Goal: Transaction & Acquisition: Purchase product/service

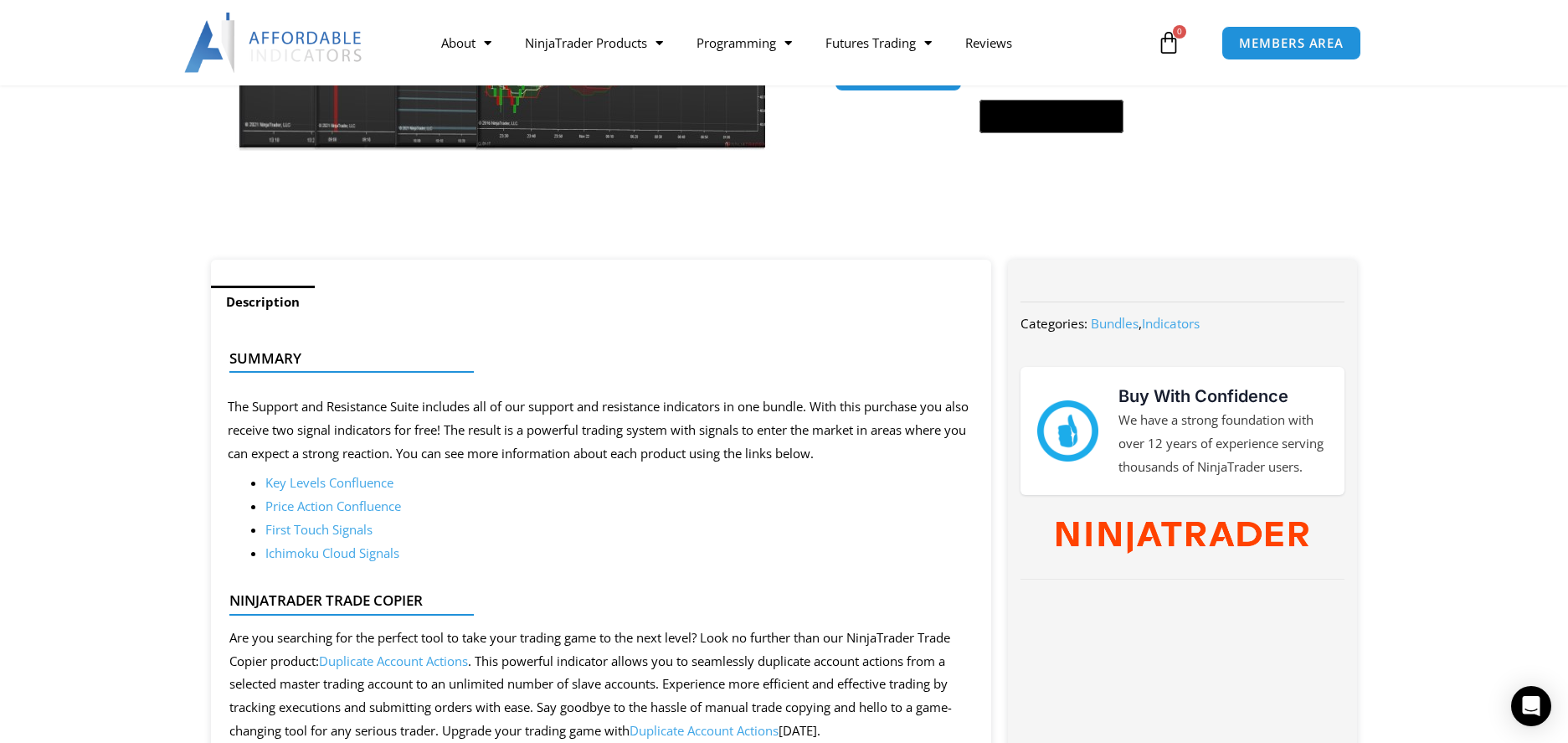
click at [293, 529] on link "First Touch Signals" at bounding box center [319, 528] width 107 height 17
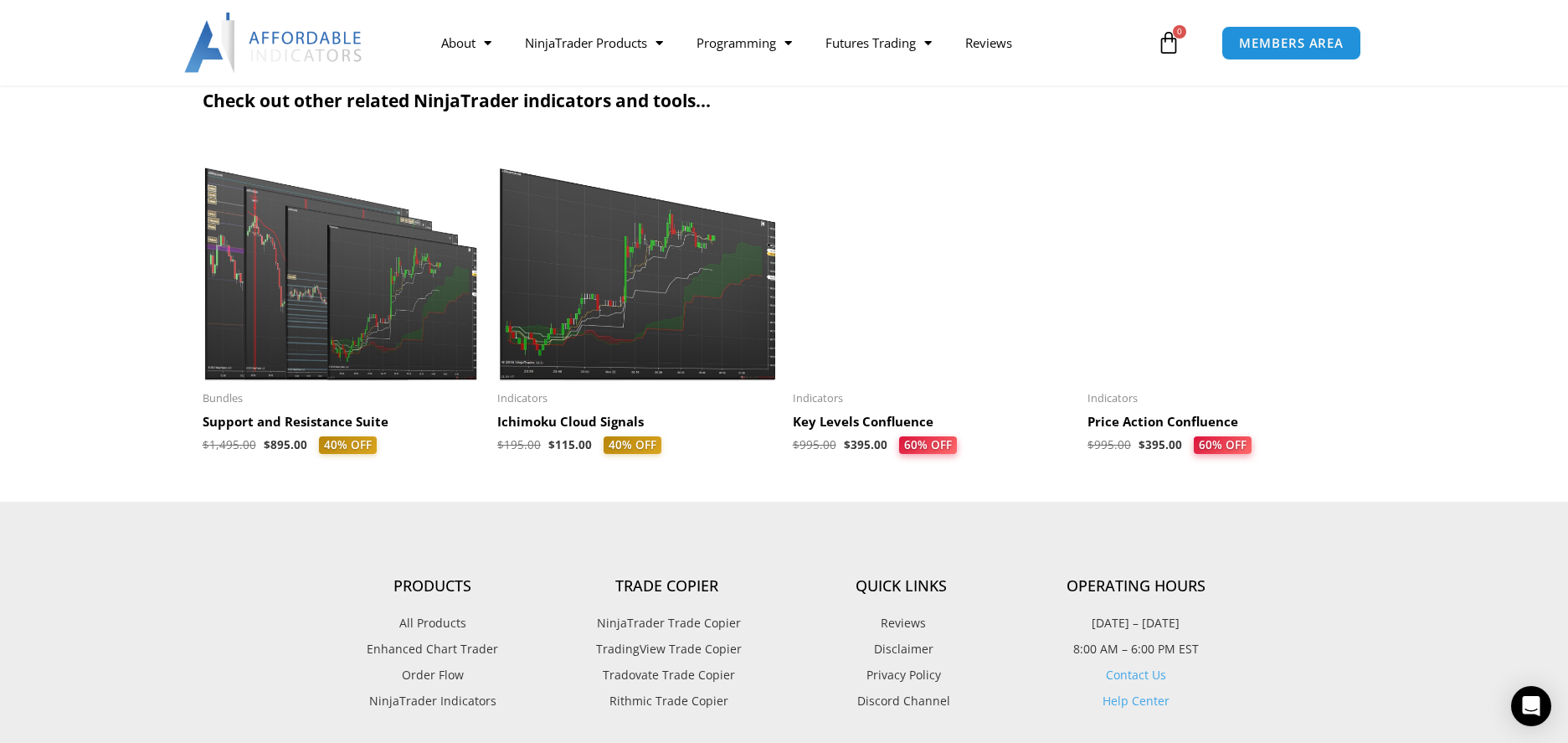
scroll to position [2345, 0]
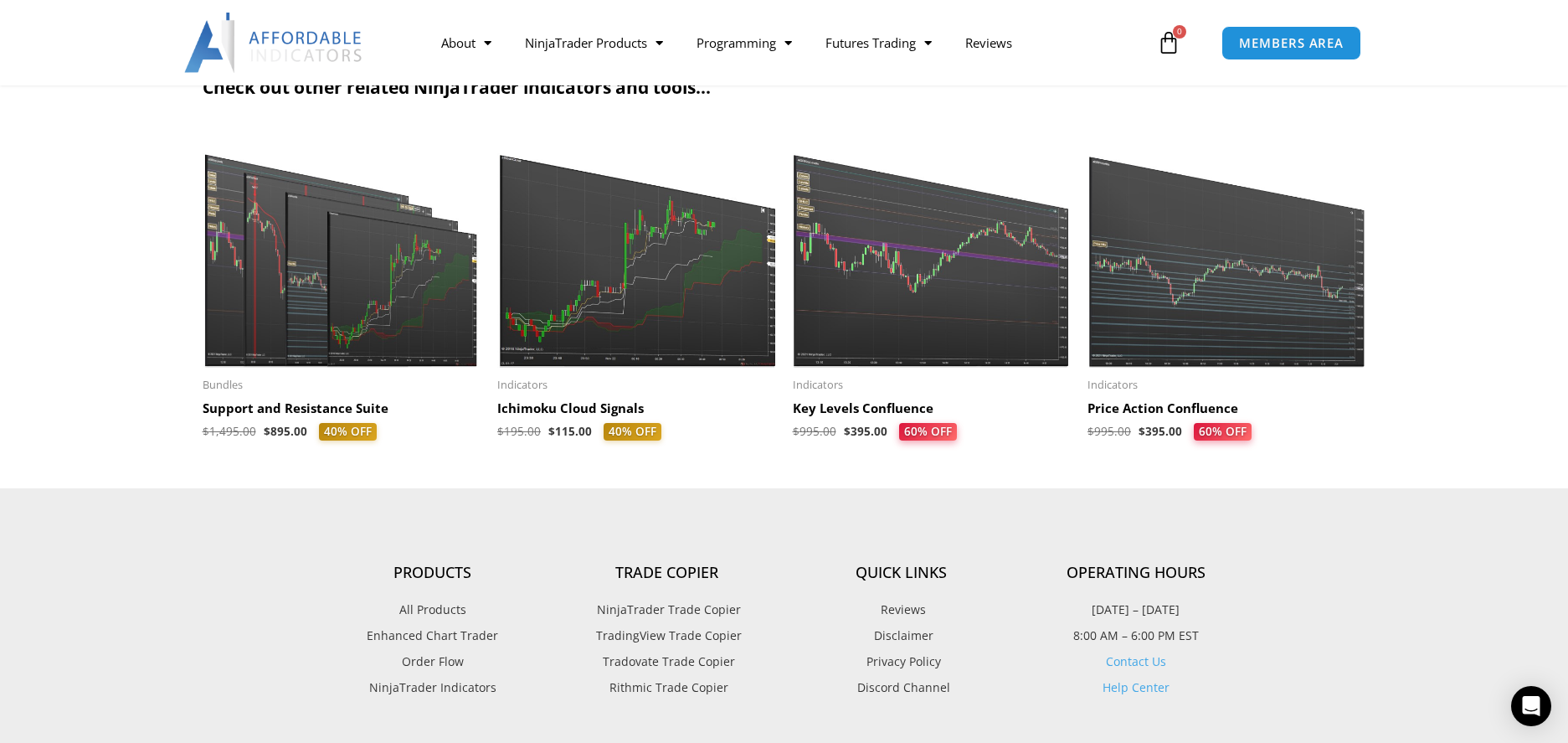
click at [433, 607] on span "All Products" at bounding box center [432, 609] width 67 height 21
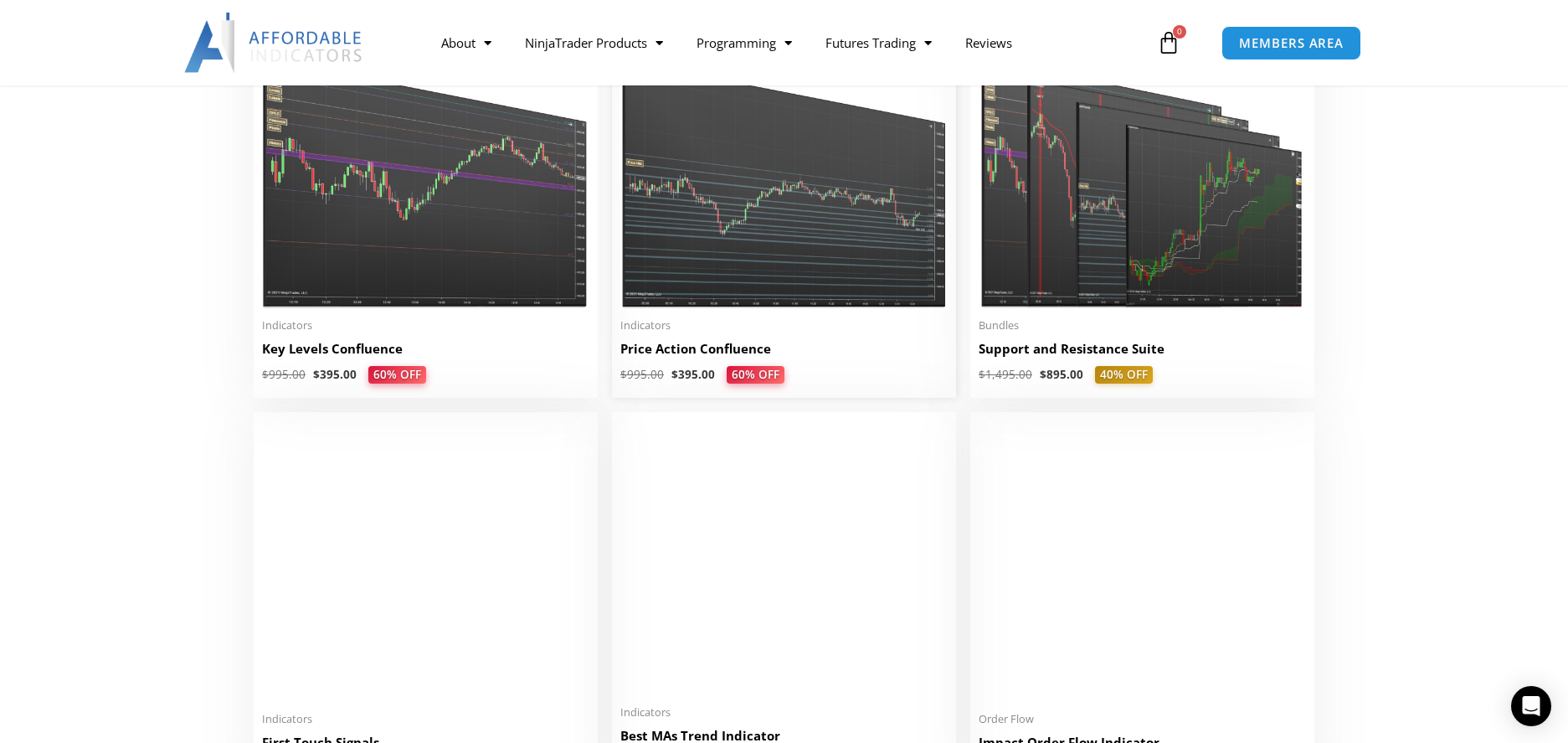
scroll to position [2512, 0]
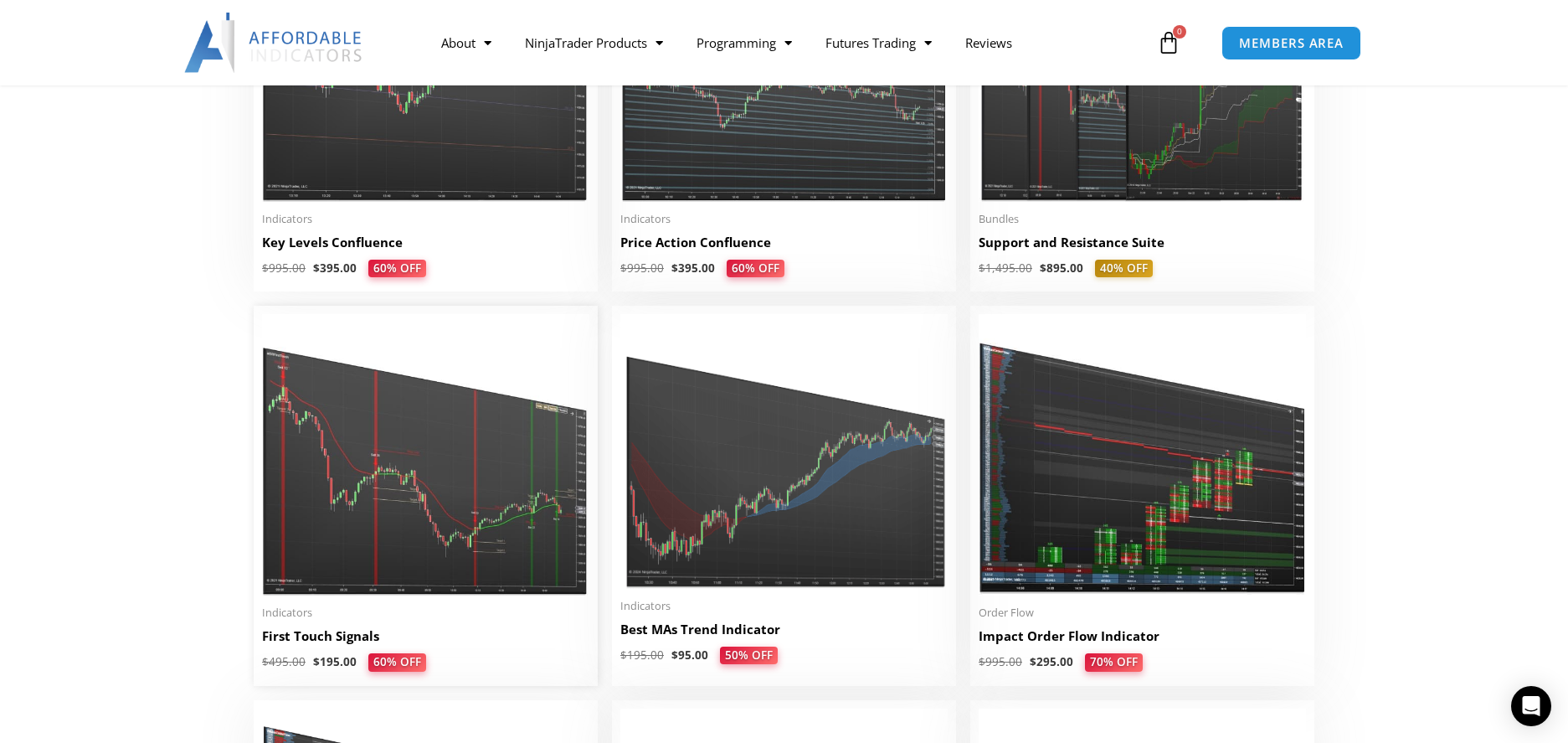
click at [289, 635] on h2 "First Touch Signals" at bounding box center [426, 636] width 327 height 17
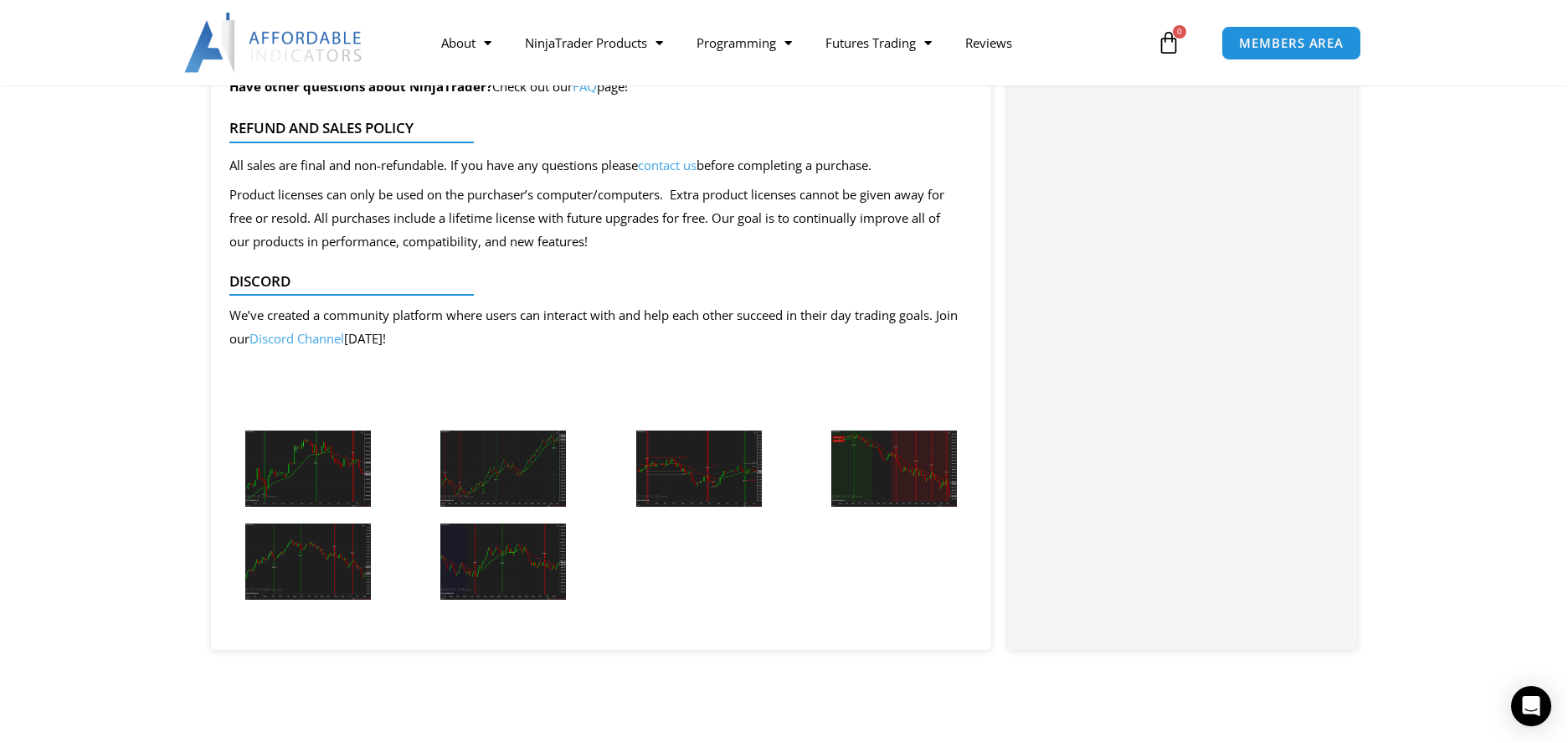
scroll to position [1758, 0]
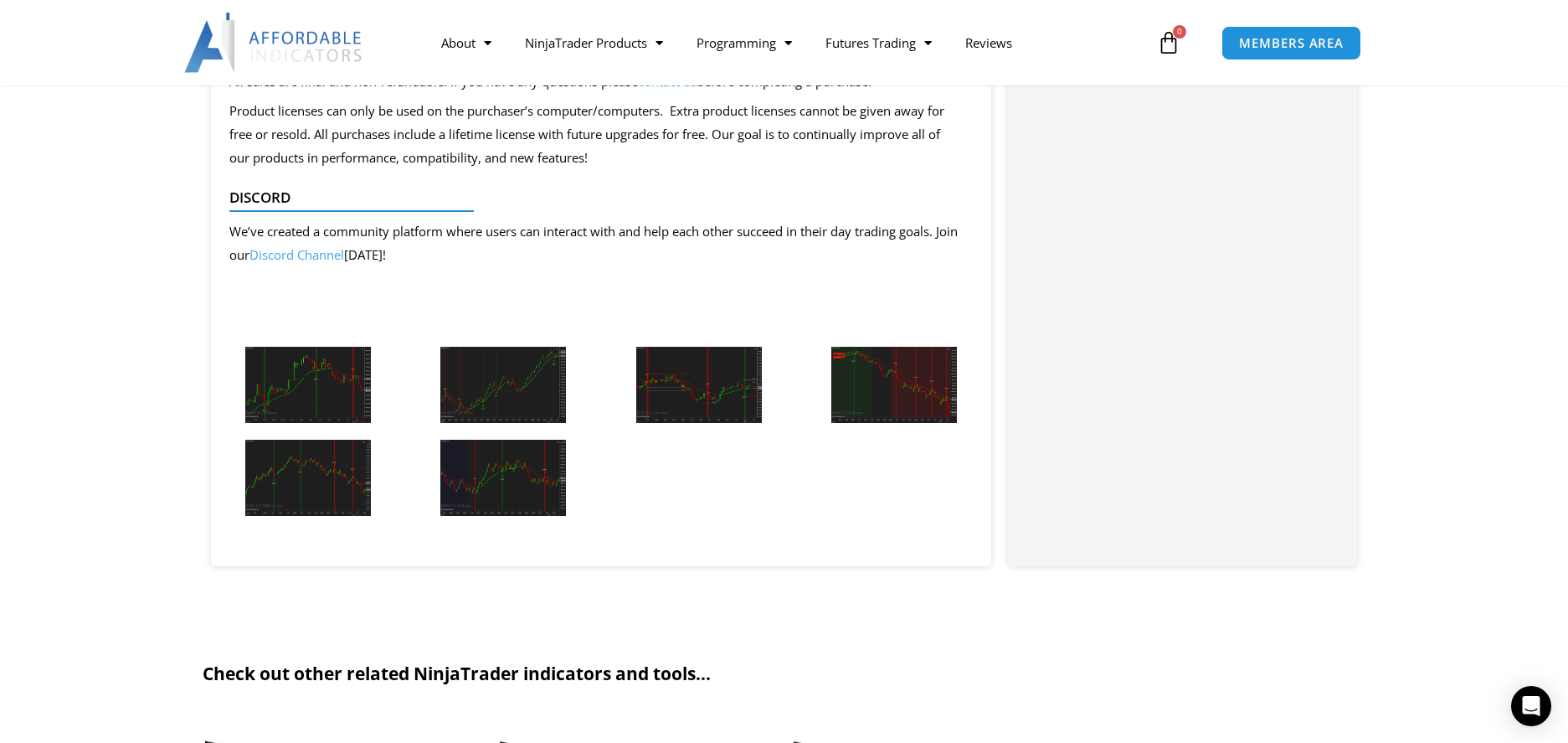
click at [279, 385] on img at bounding box center [308, 385] width 125 height 76
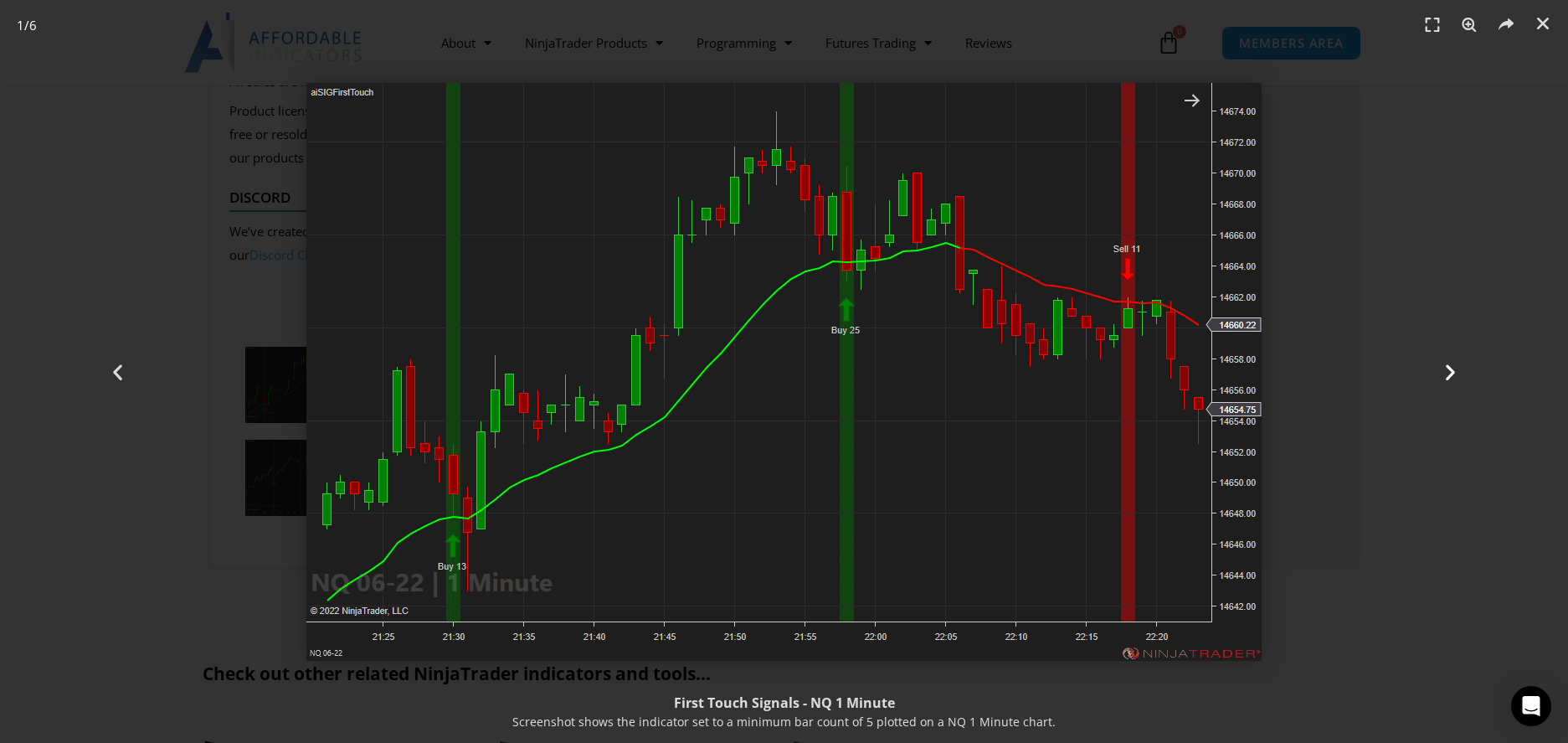
click at [1447, 368] on icon "Next slide" at bounding box center [1451, 372] width 21 height 21
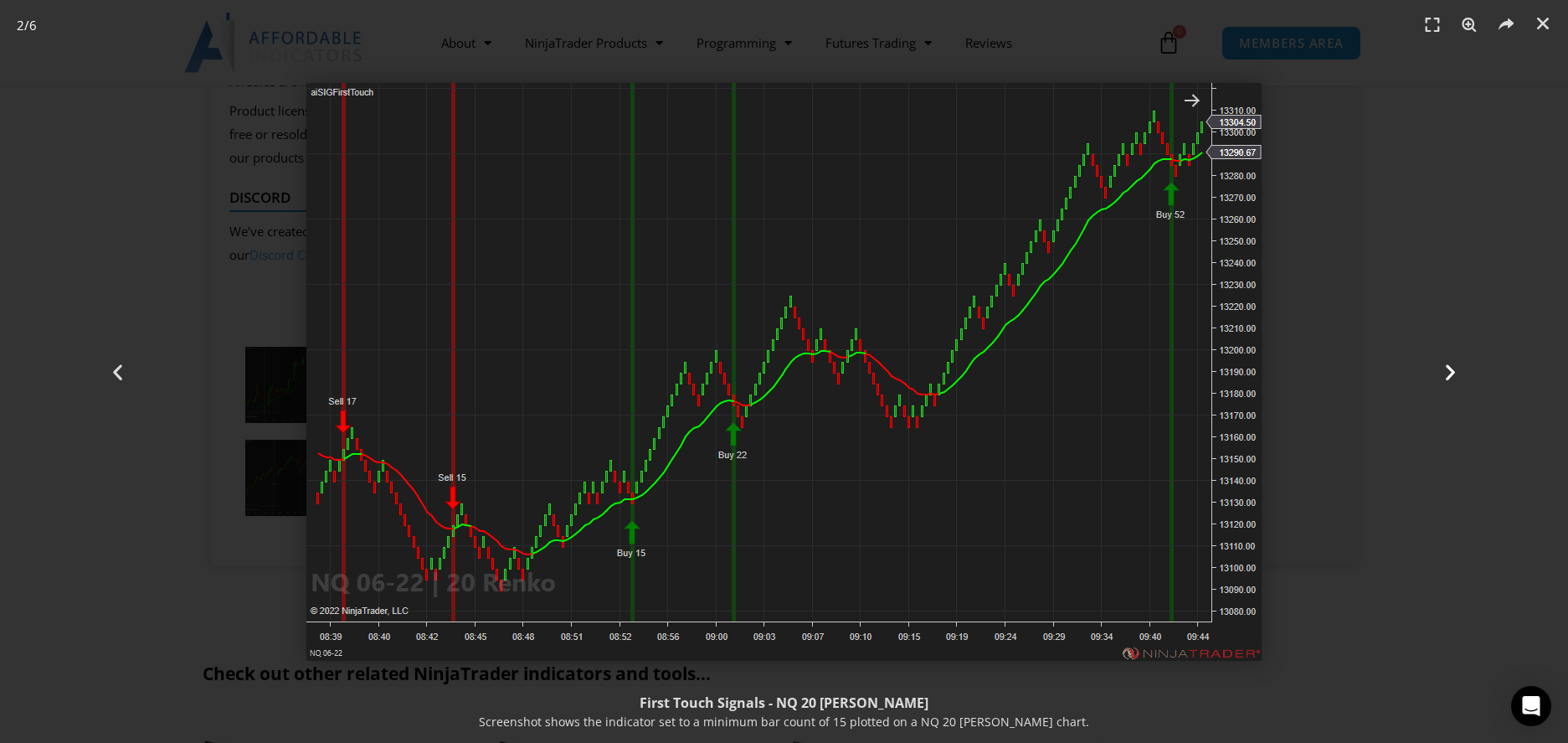
click at [1452, 369] on icon "Next slide" at bounding box center [1451, 372] width 21 height 21
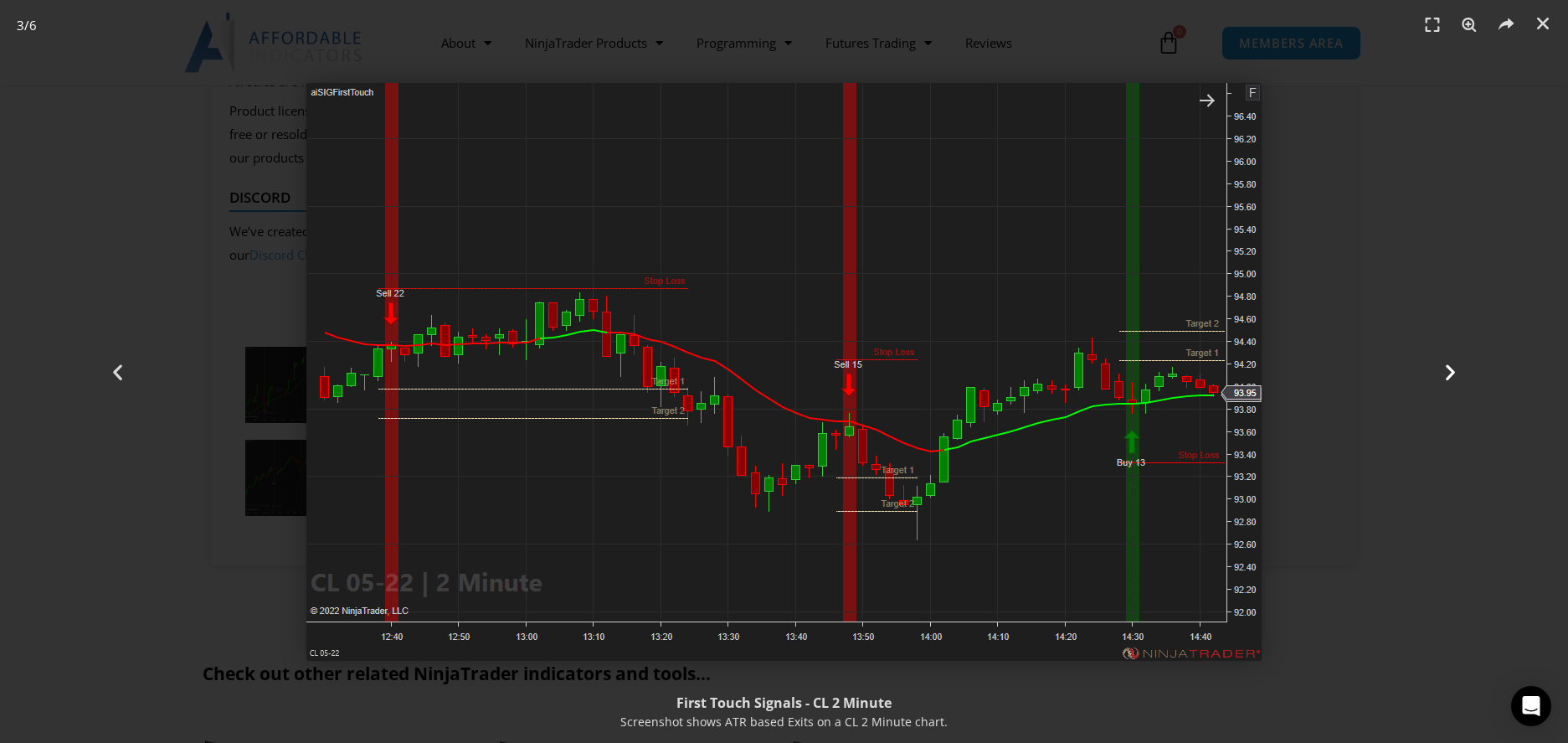
click at [1448, 372] on icon "Next slide" at bounding box center [1451, 372] width 21 height 21
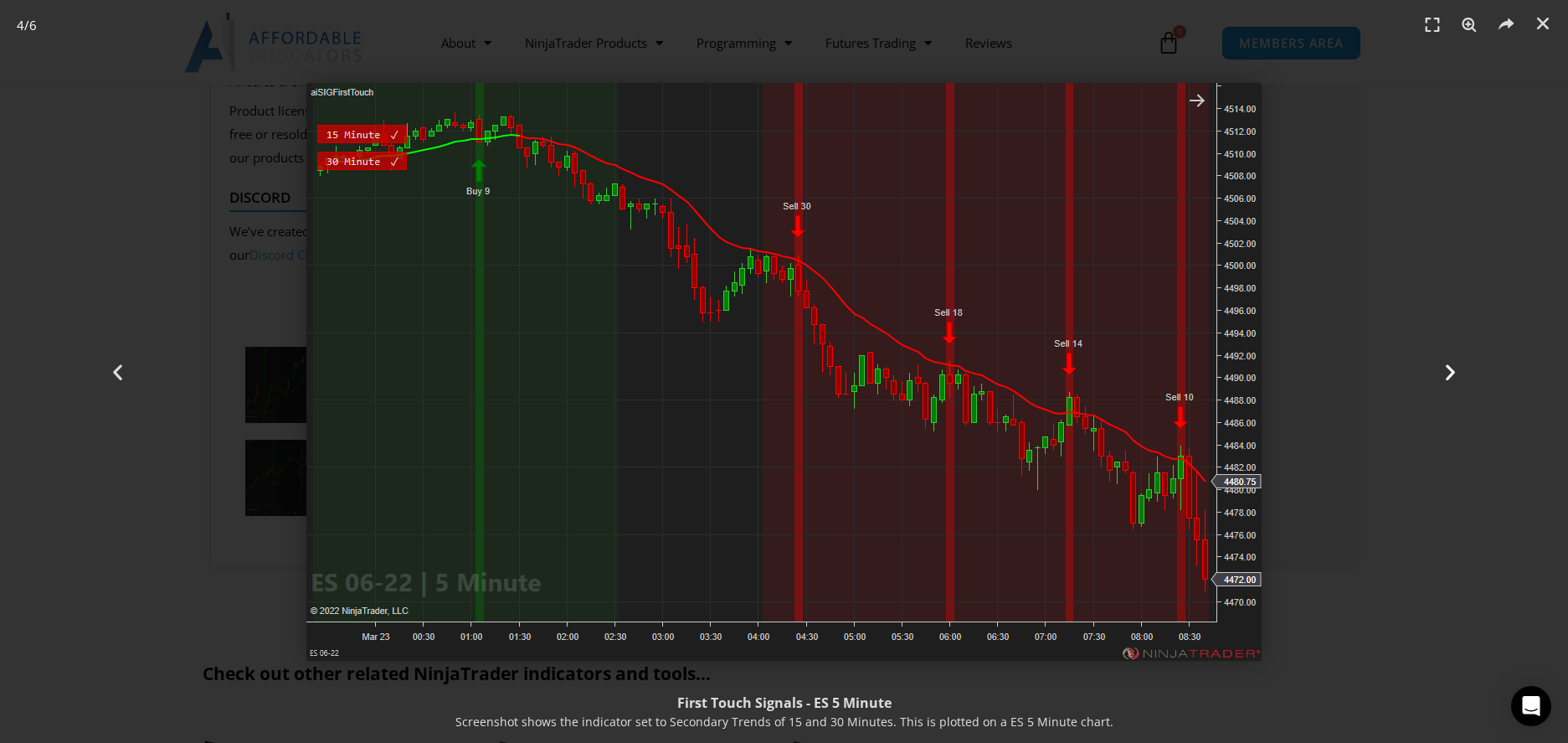
click at [1446, 371] on icon "Next slide" at bounding box center [1451, 372] width 21 height 21
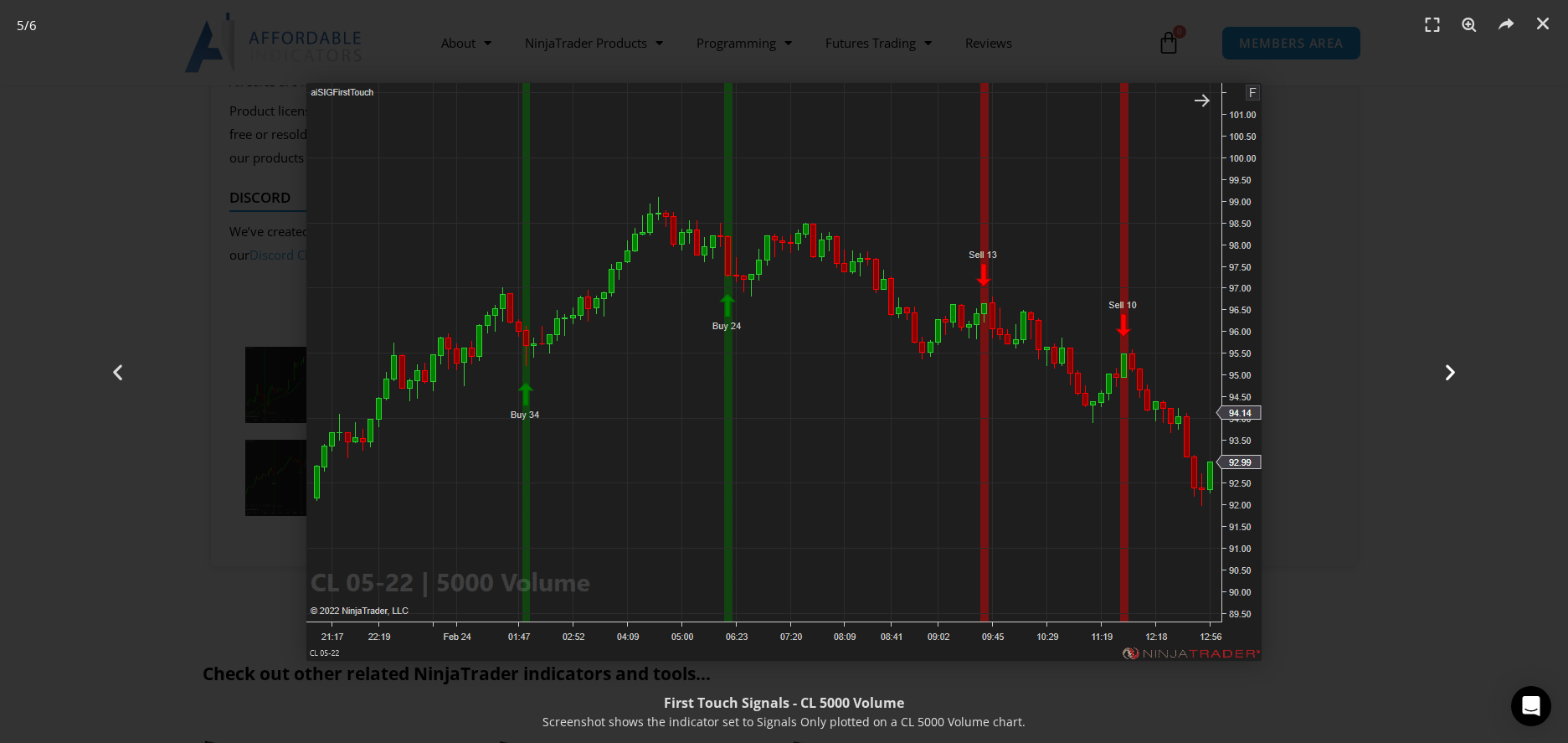
click at [1446, 371] on icon "Next slide" at bounding box center [1451, 372] width 21 height 21
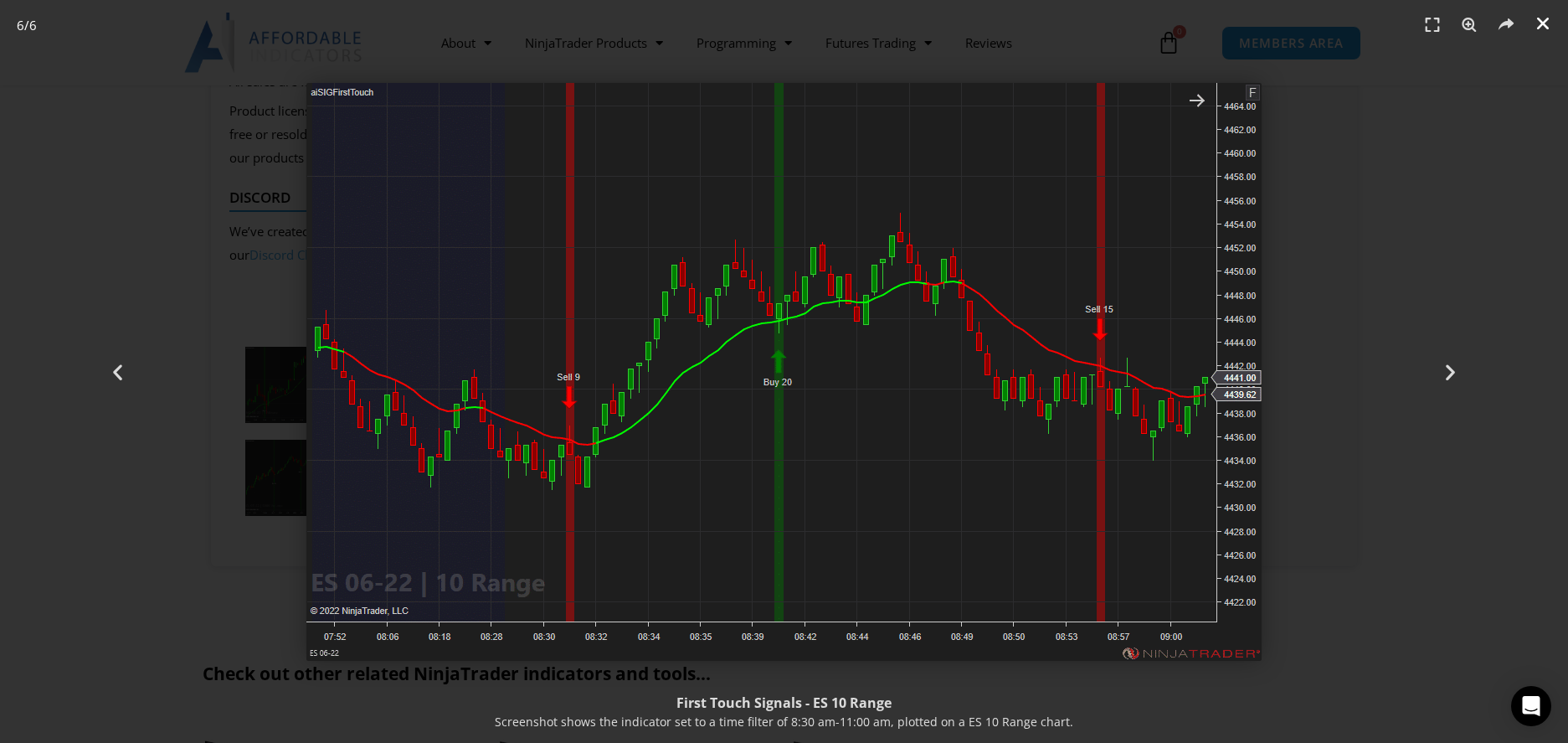
click at [1551, 17] on icon "Close (Esc)" at bounding box center [1543, 23] width 17 height 17
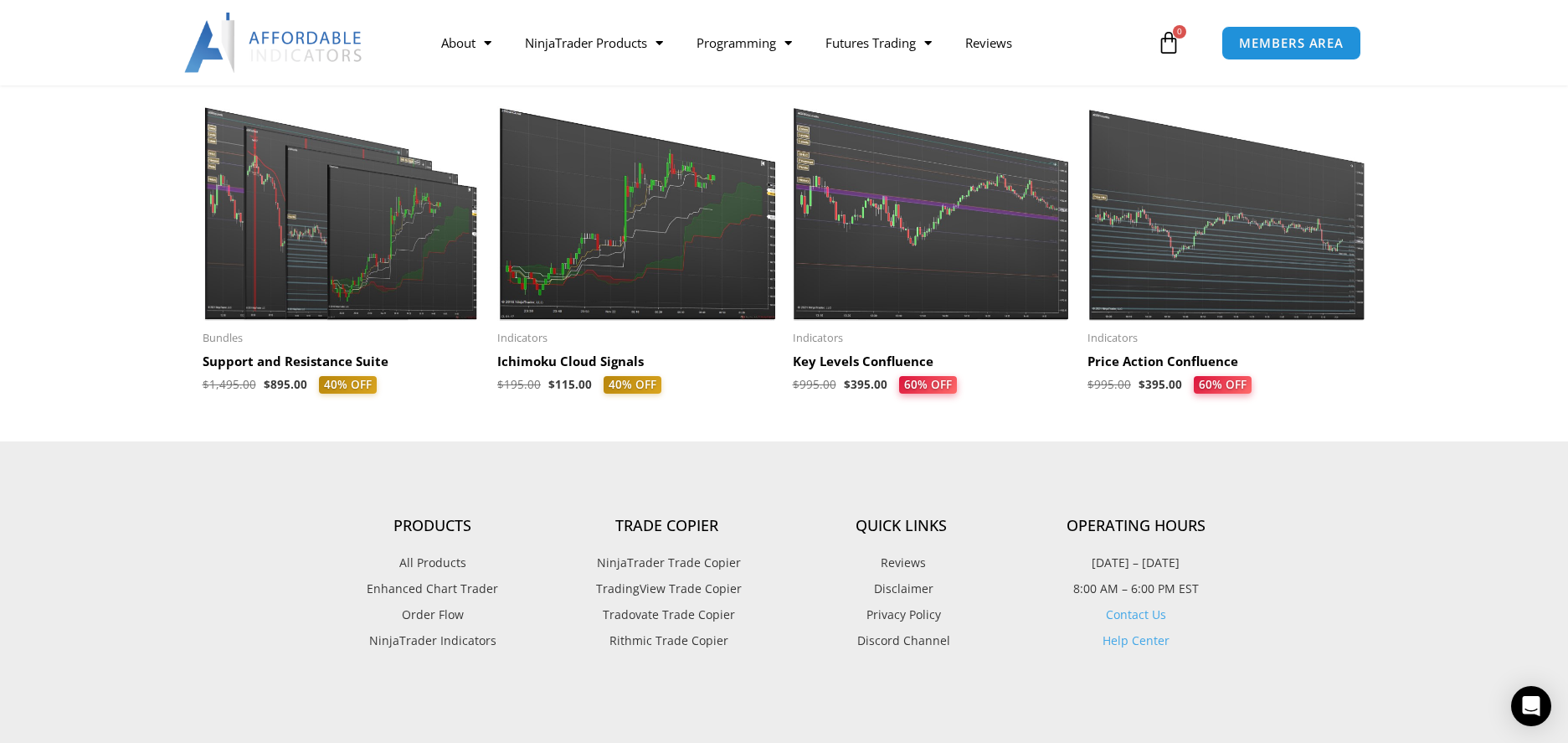
scroll to position [2428, 0]
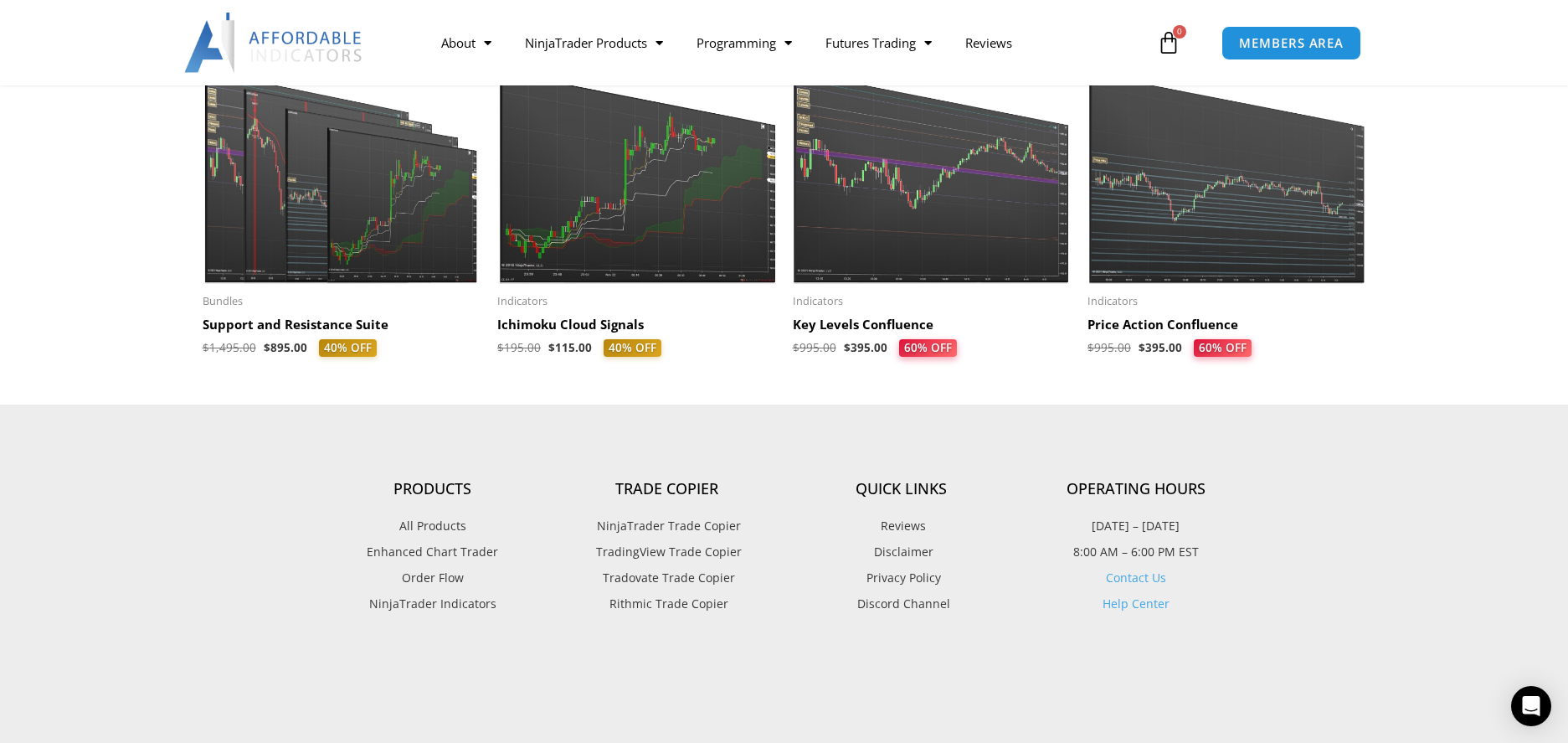
click at [276, 324] on h2 "Support and Resistance Suite" at bounding box center [342, 324] width 279 height 17
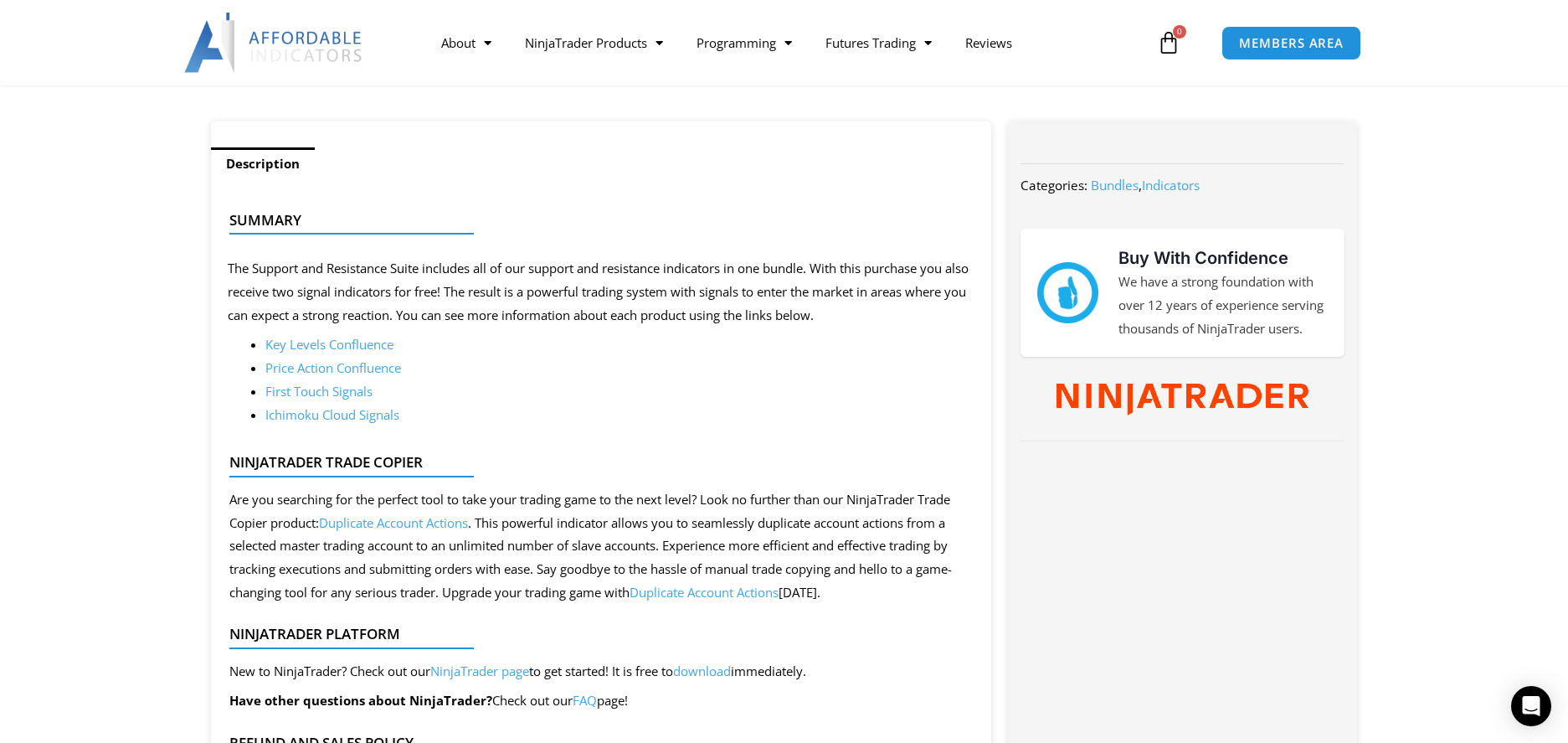
scroll to position [670, 0]
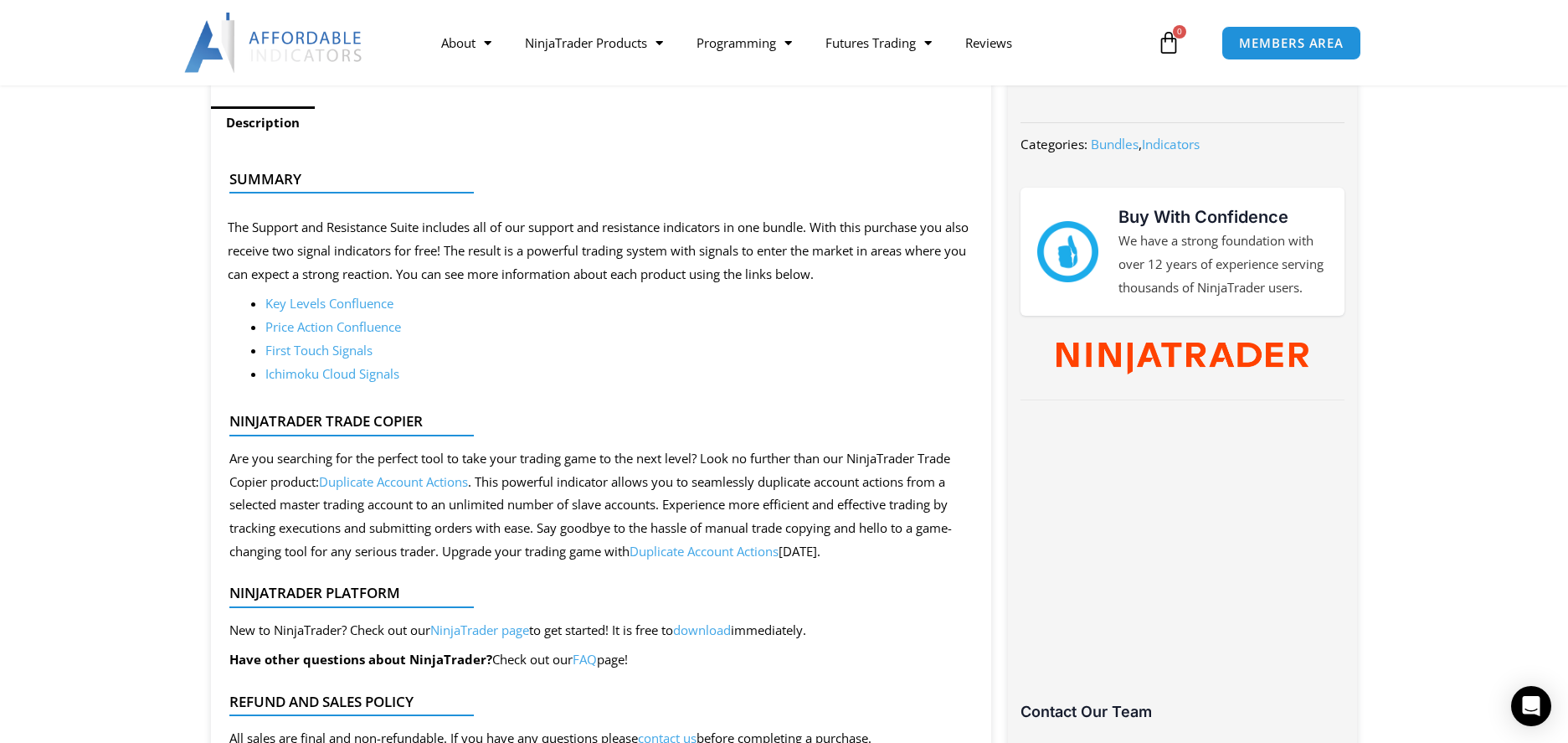
click at [318, 373] on link "Ichimoku Cloud Signals" at bounding box center [332, 373] width 134 height 17
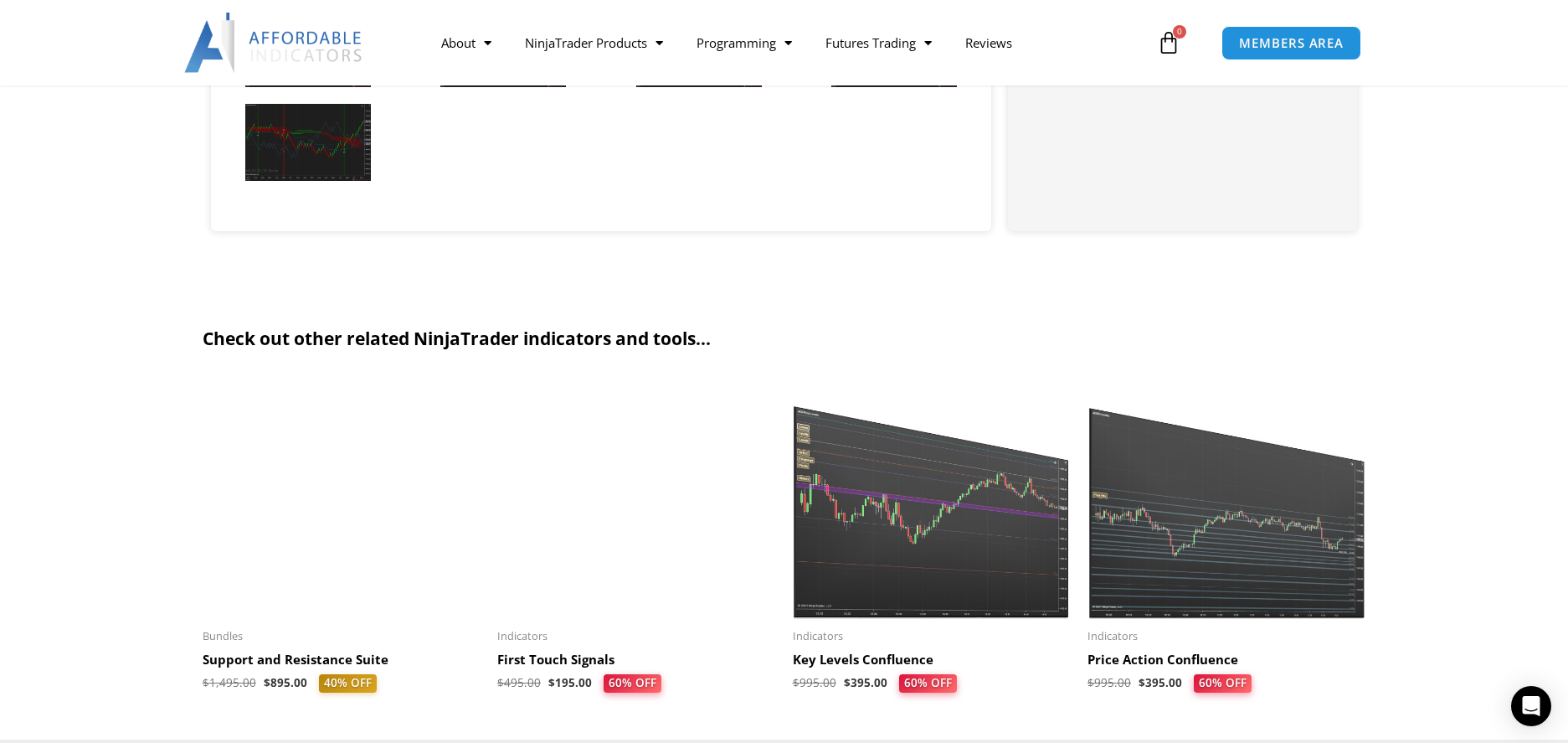
scroll to position [2093, 0]
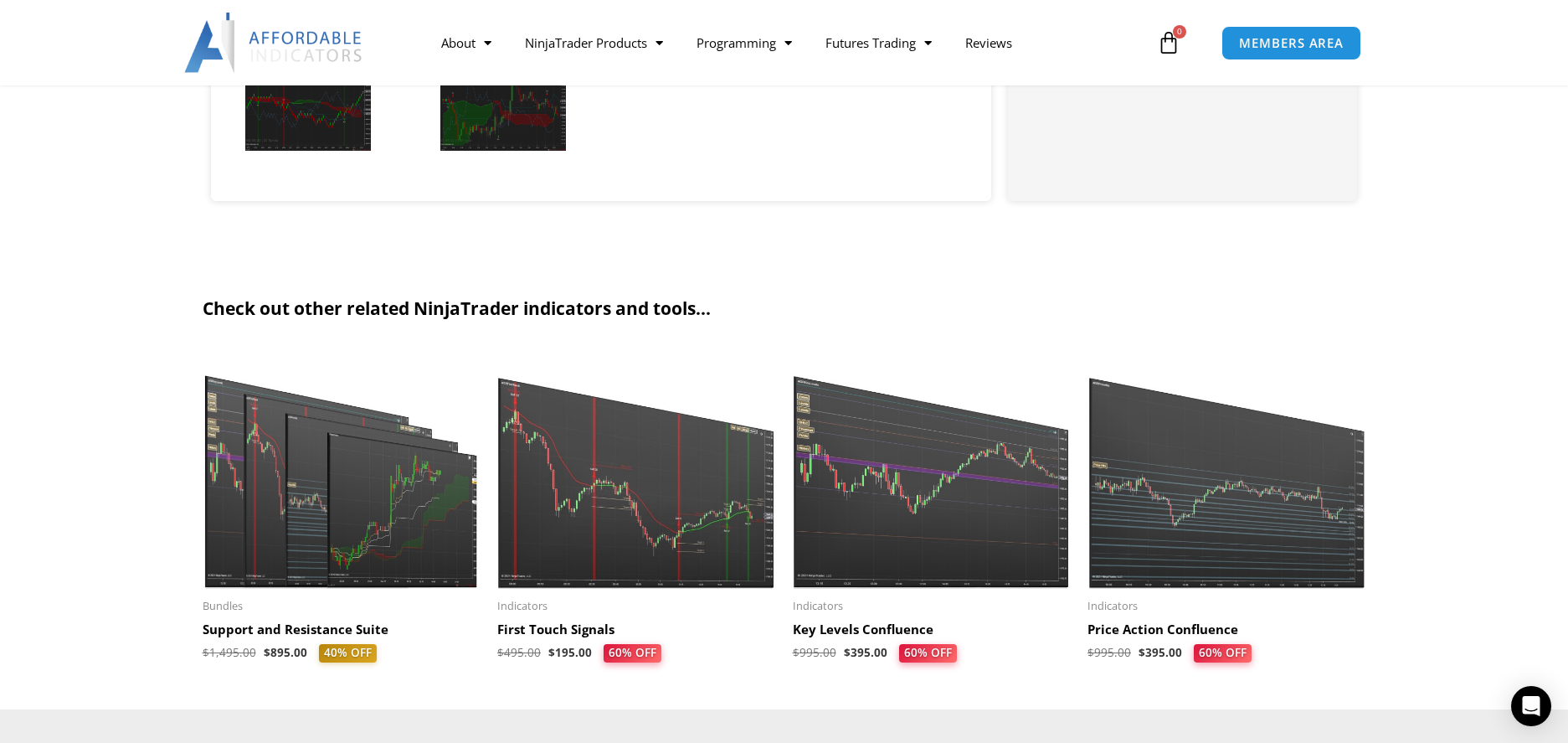
click at [1122, 626] on h2 "Price Action Confluence" at bounding box center [1227, 629] width 279 height 17
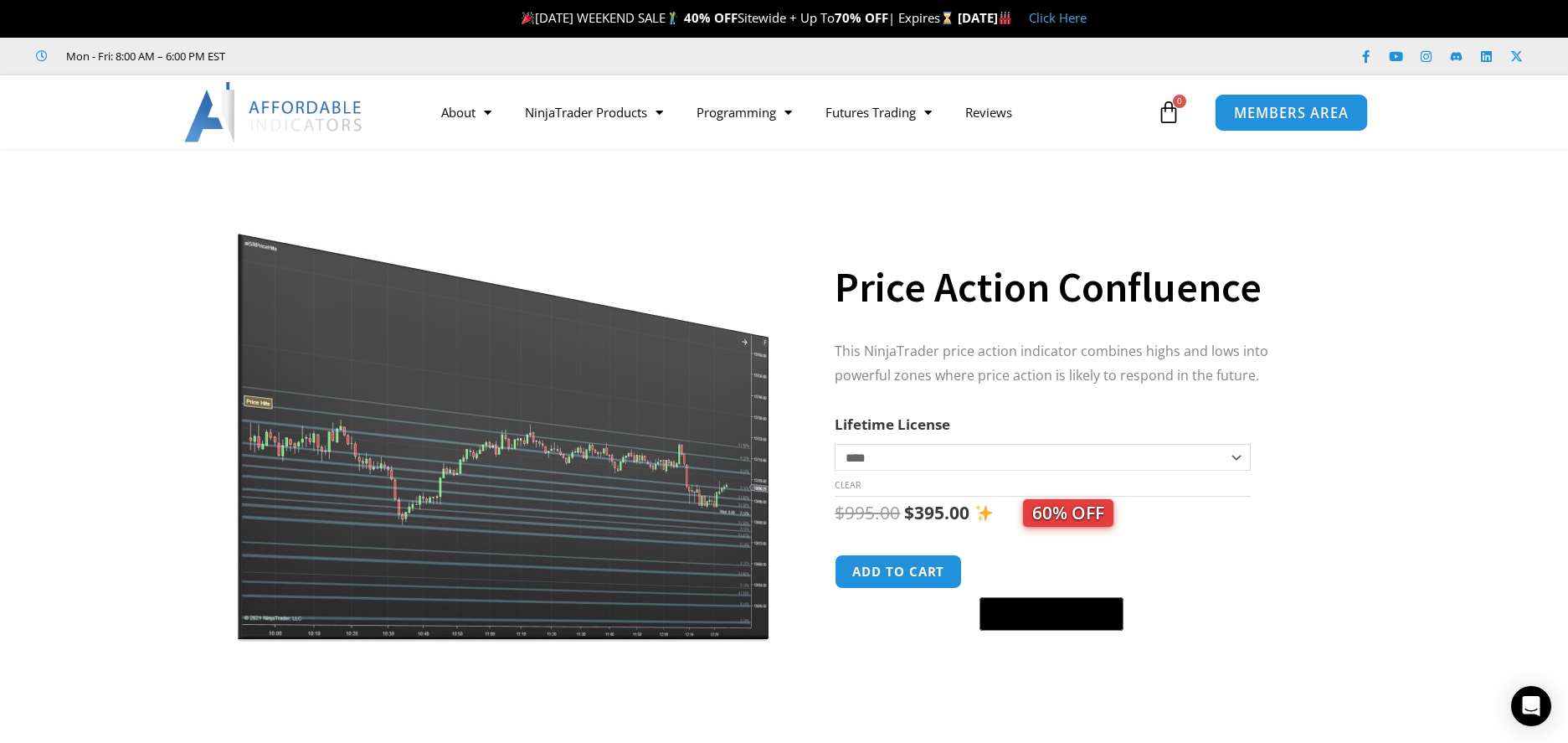
click at [1283, 116] on span "MEMBERS AREA" at bounding box center [1292, 113] width 115 height 15
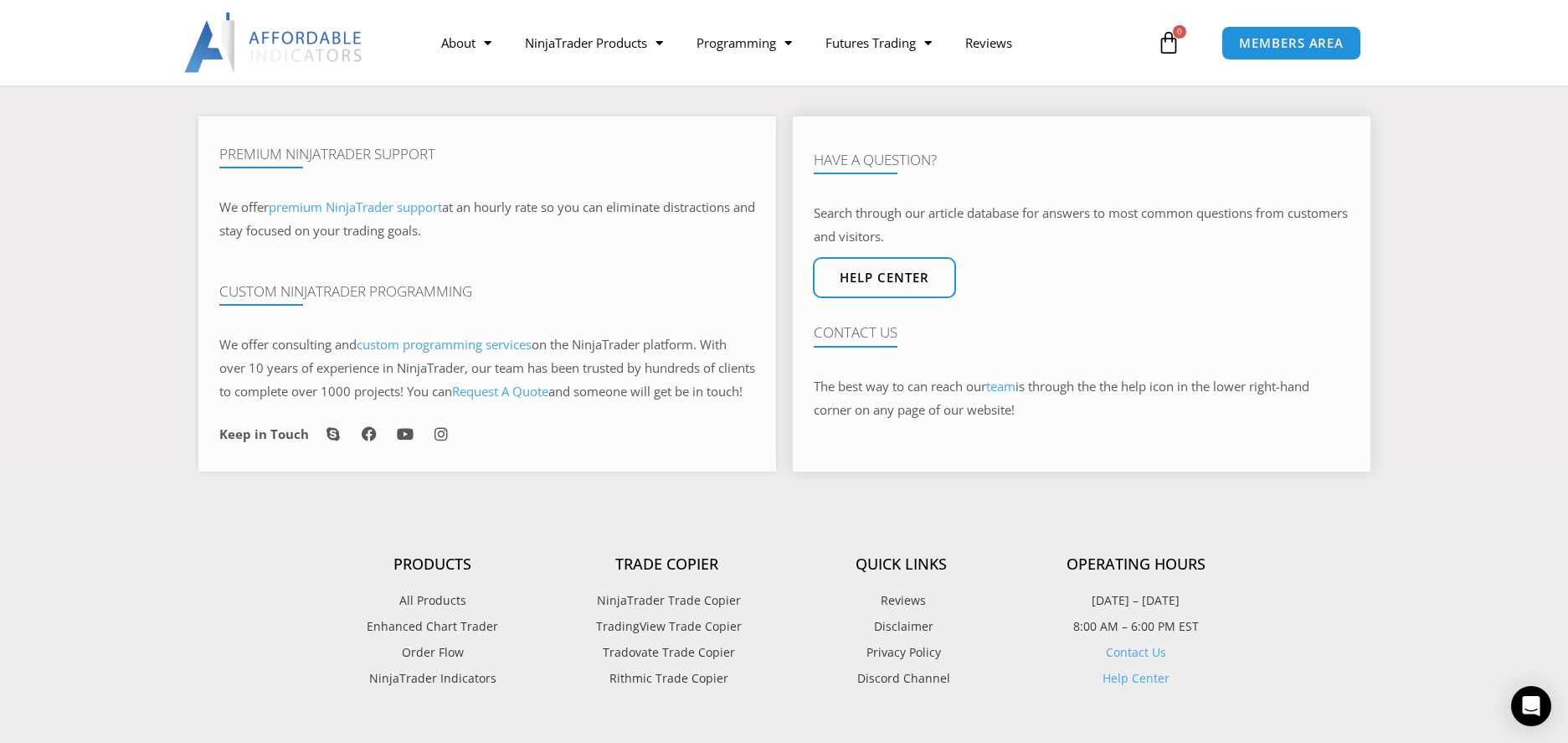
scroll to position [1004, 0]
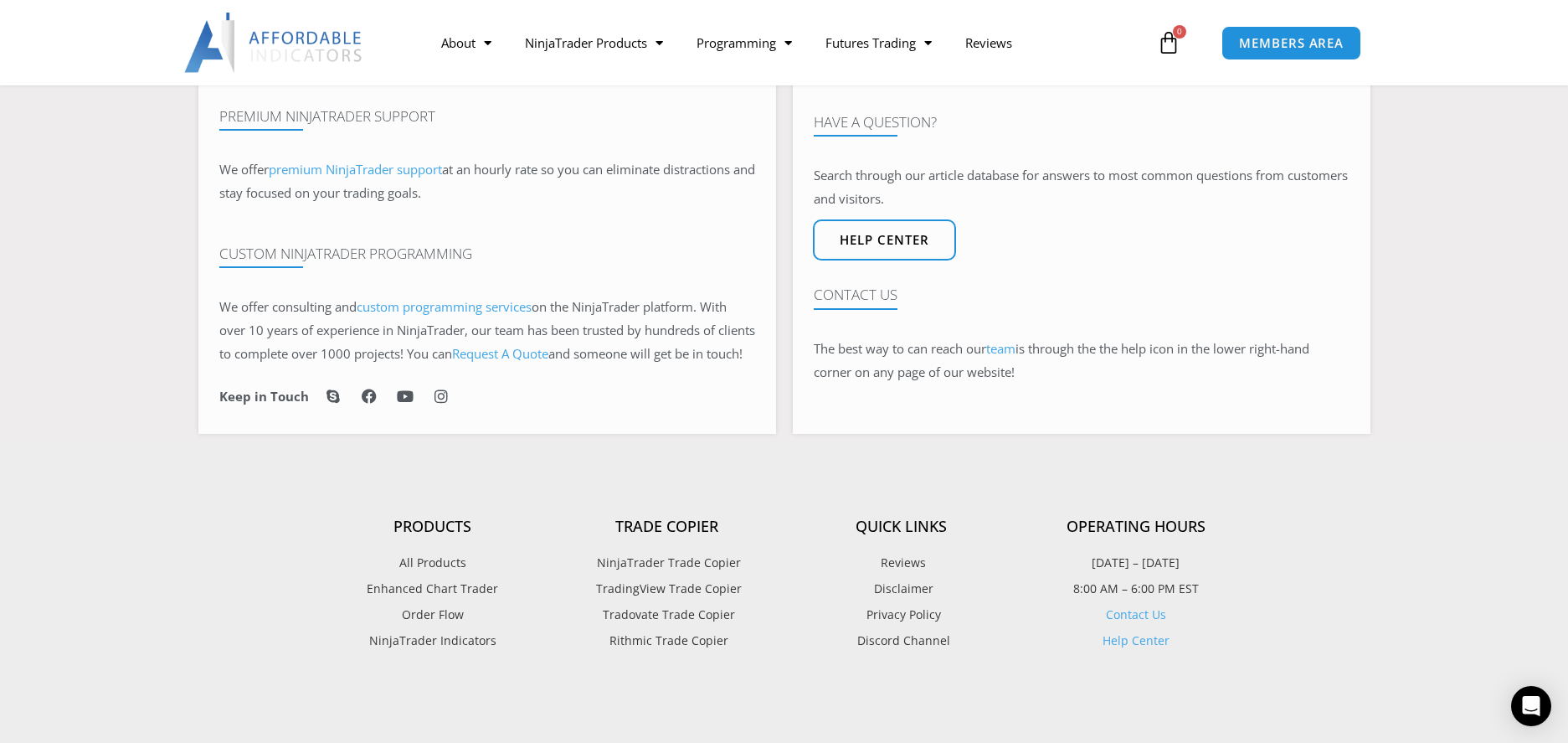
click at [428, 573] on span "All Products" at bounding box center [432, 562] width 67 height 21
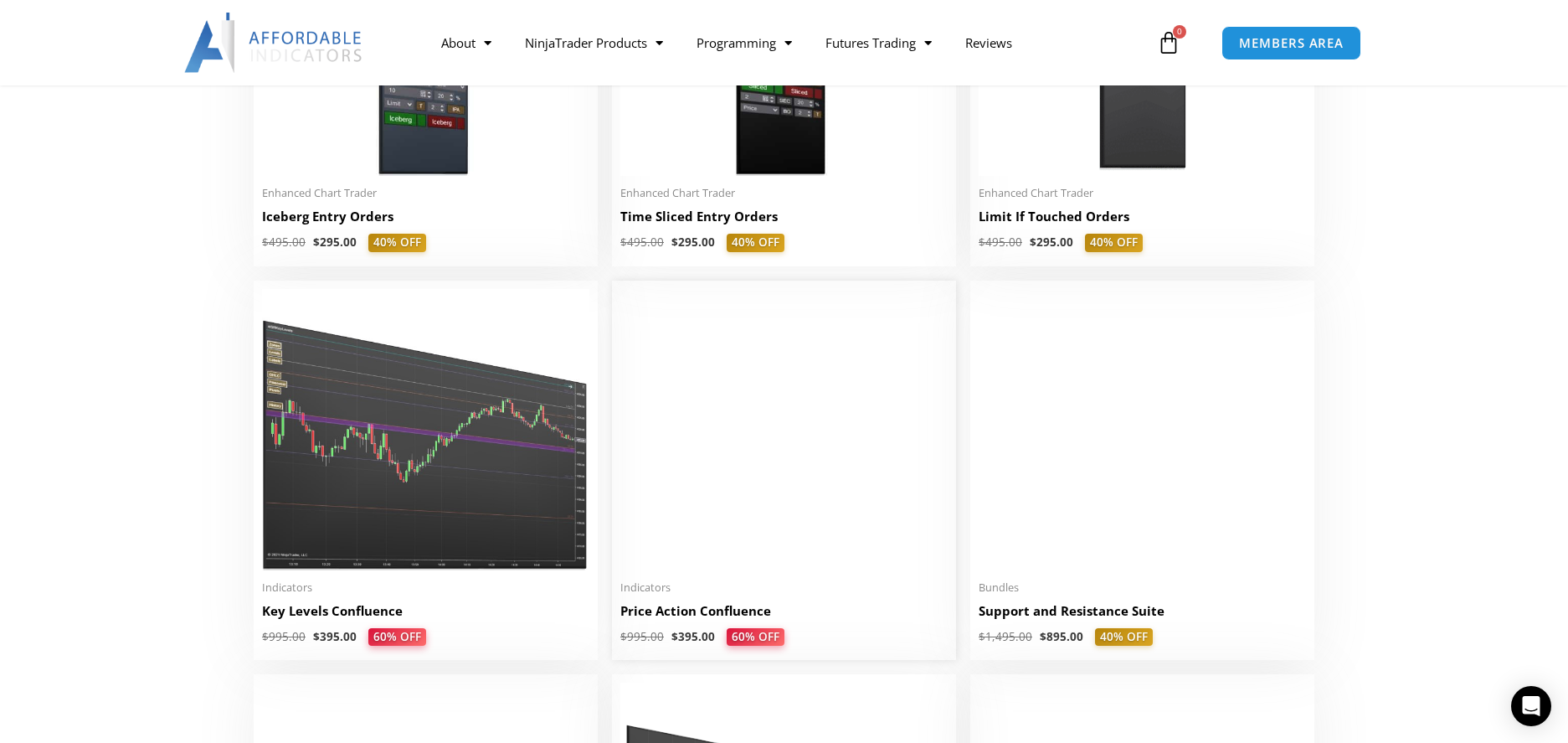
scroll to position [2177, 0]
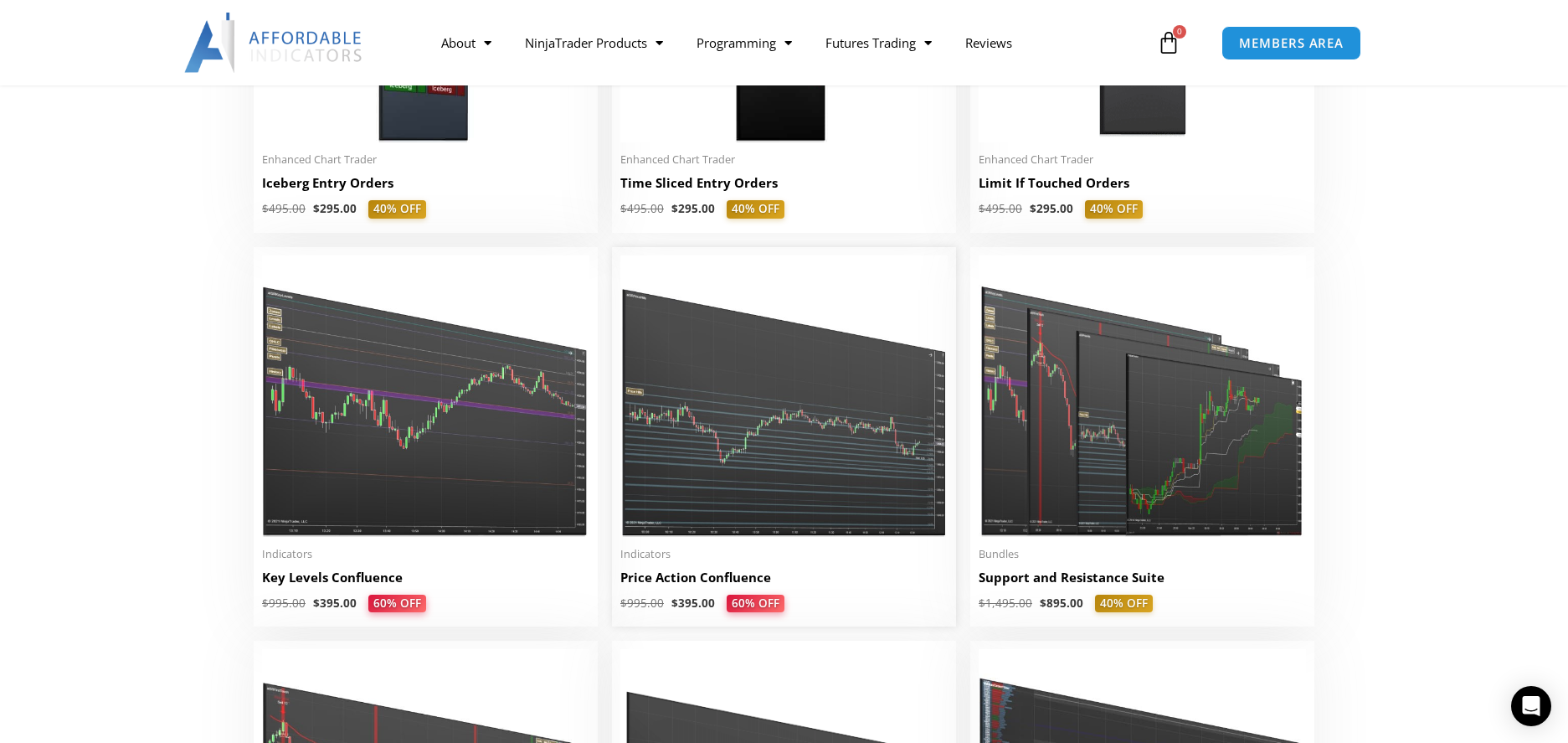
click at [680, 579] on h2 "Price Action Confluence" at bounding box center [784, 577] width 327 height 17
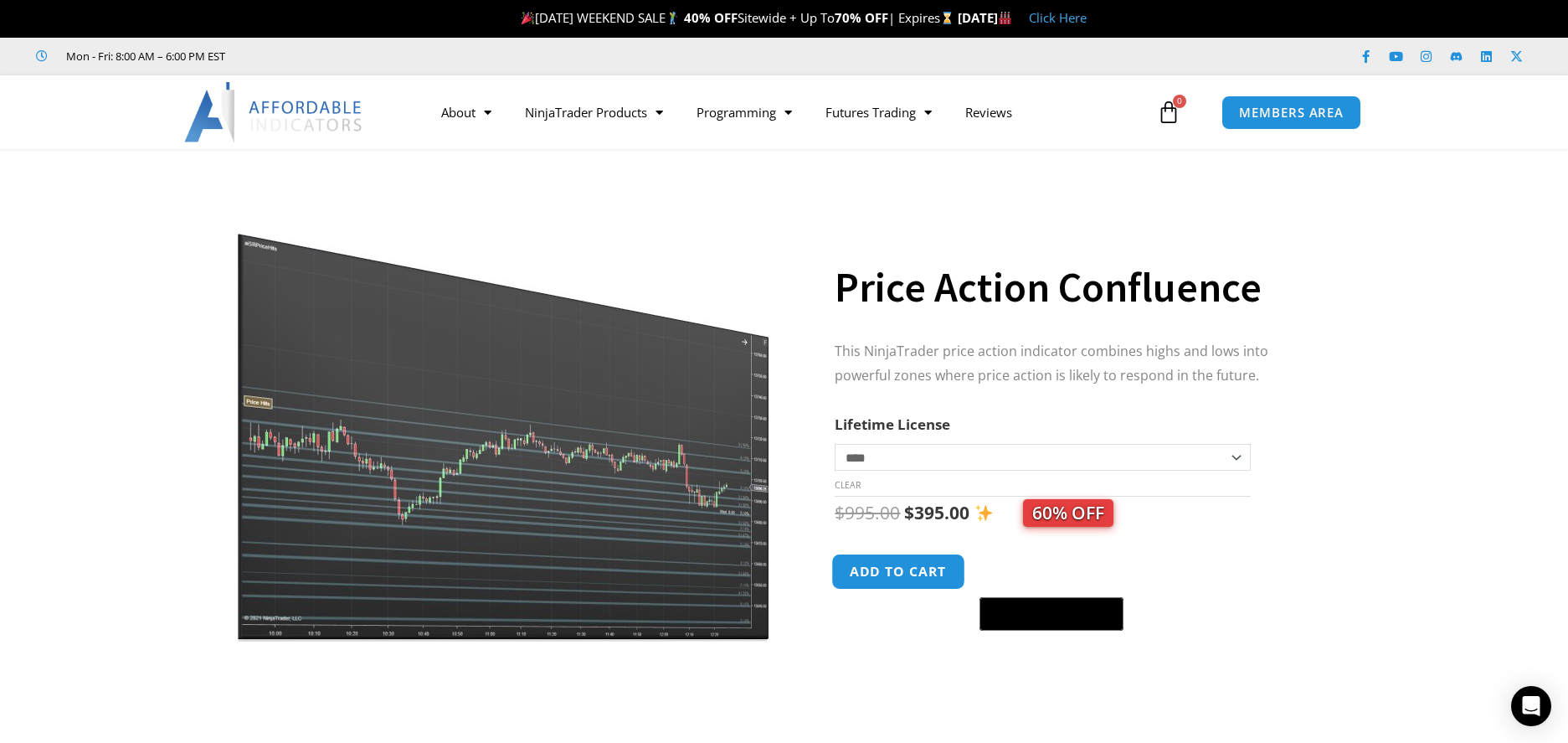
click at [889, 573] on button "Add to cart" at bounding box center [900, 571] width 134 height 36
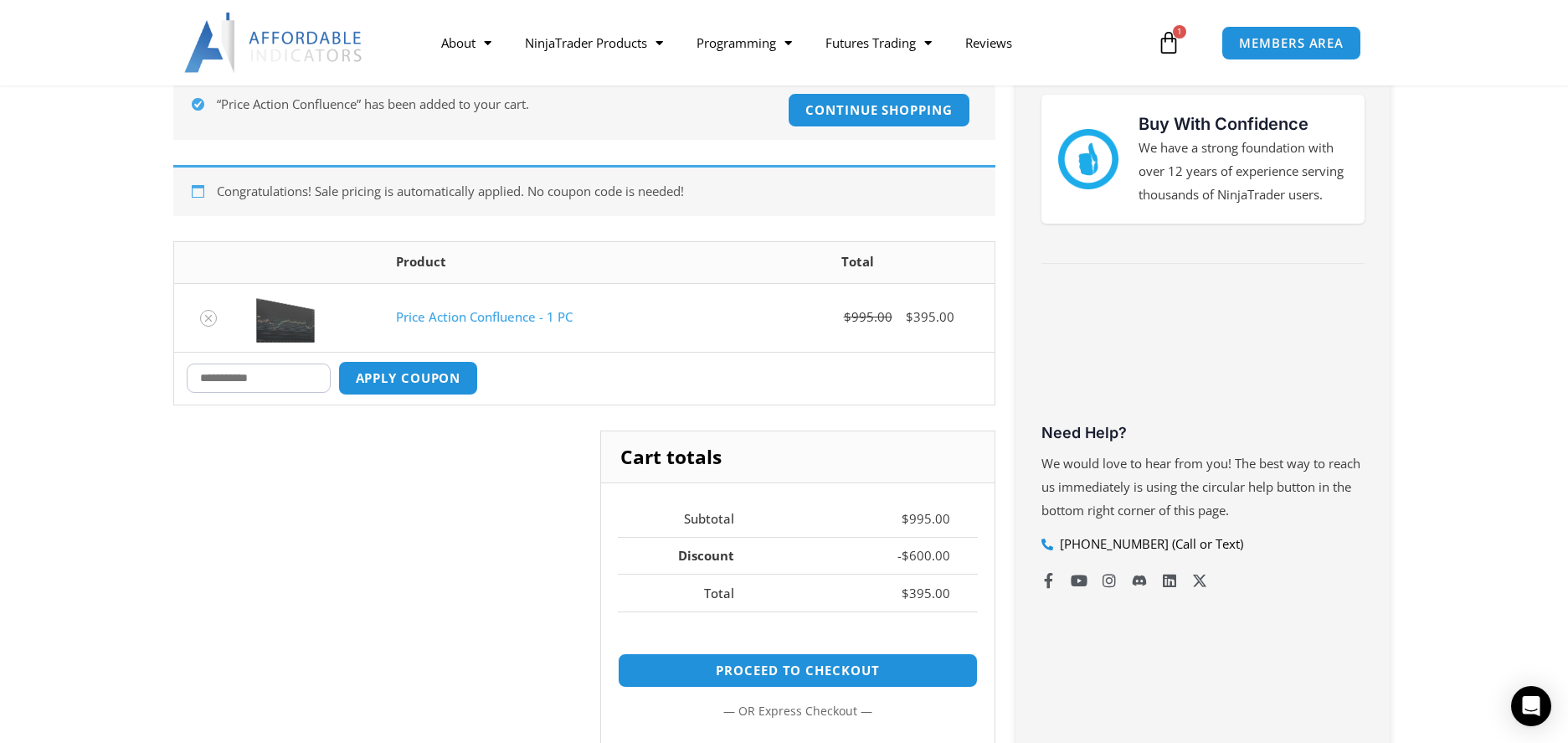
scroll to position [335, 0]
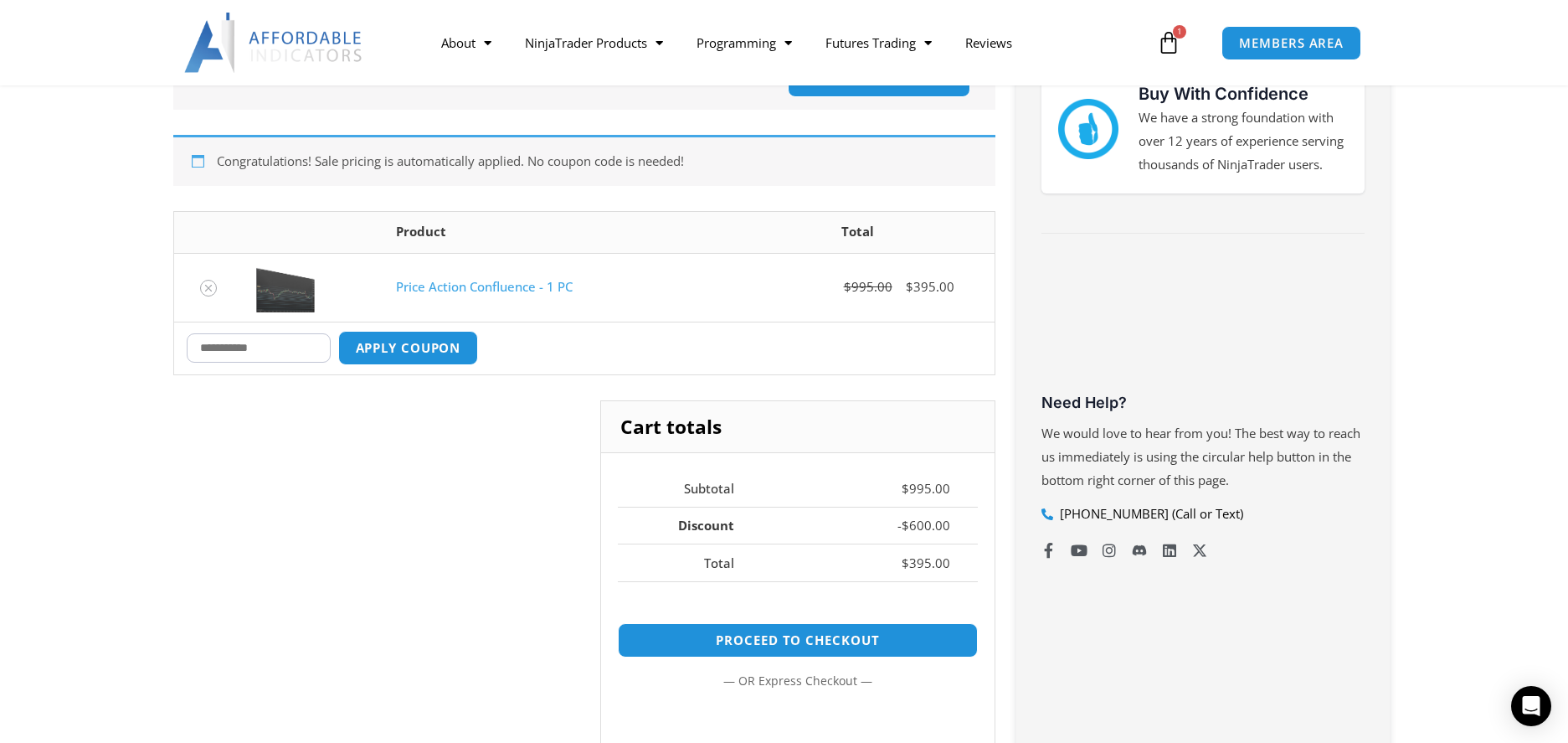
click at [444, 287] on link "Price Action Confluence - 1 PC" at bounding box center [485, 286] width 177 height 17
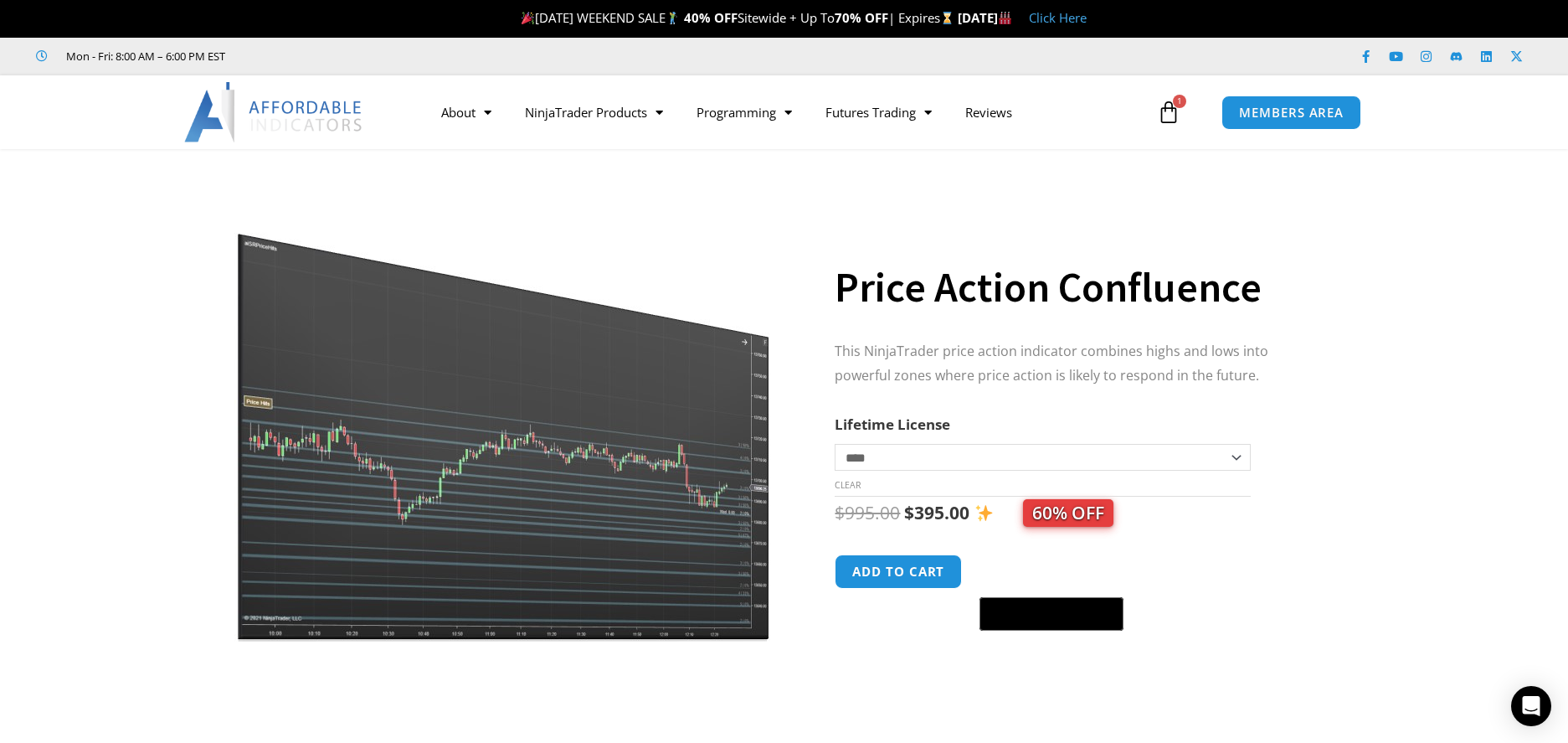
click at [1065, 511] on span "60% OFF" at bounding box center [1068, 513] width 90 height 27
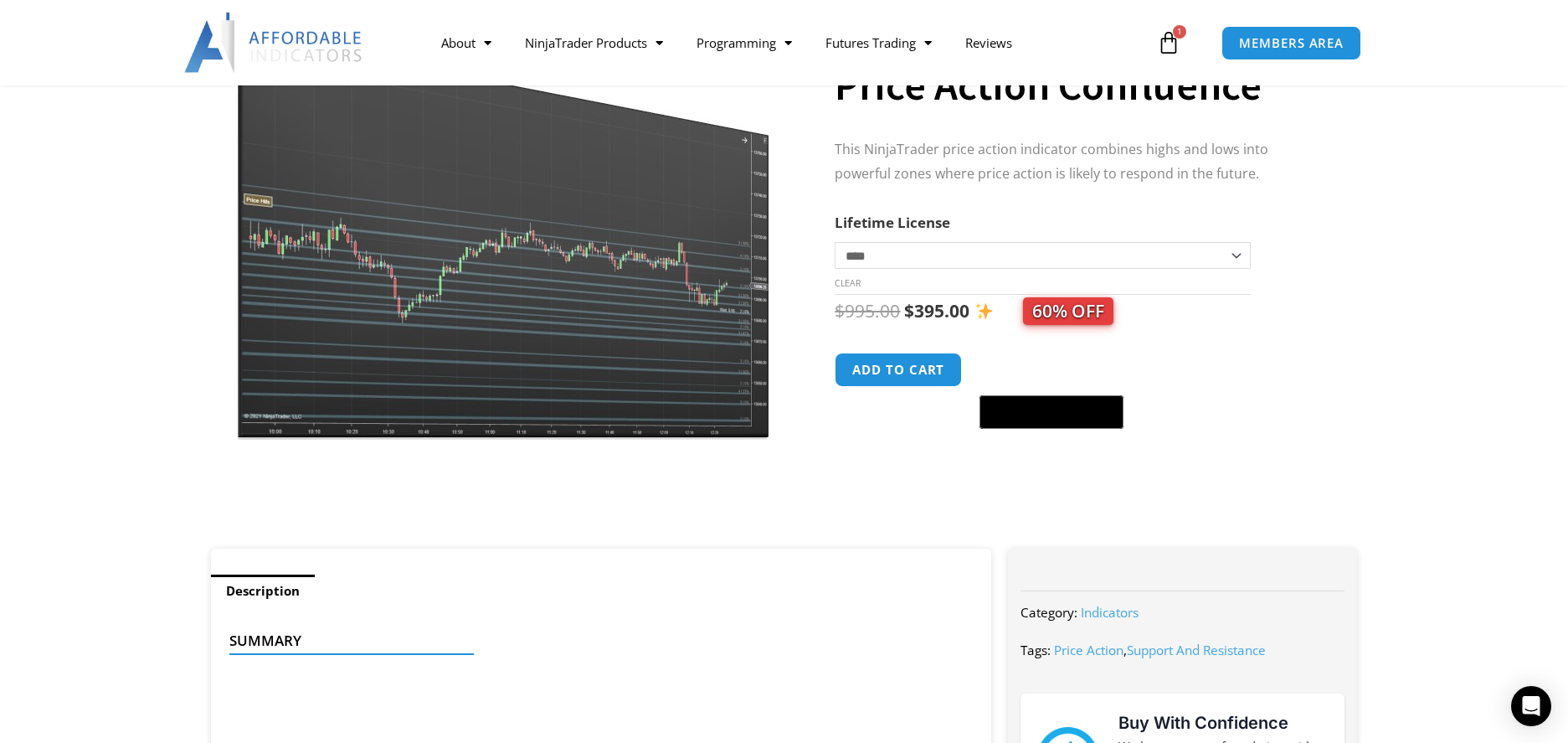
scroll to position [189, 0]
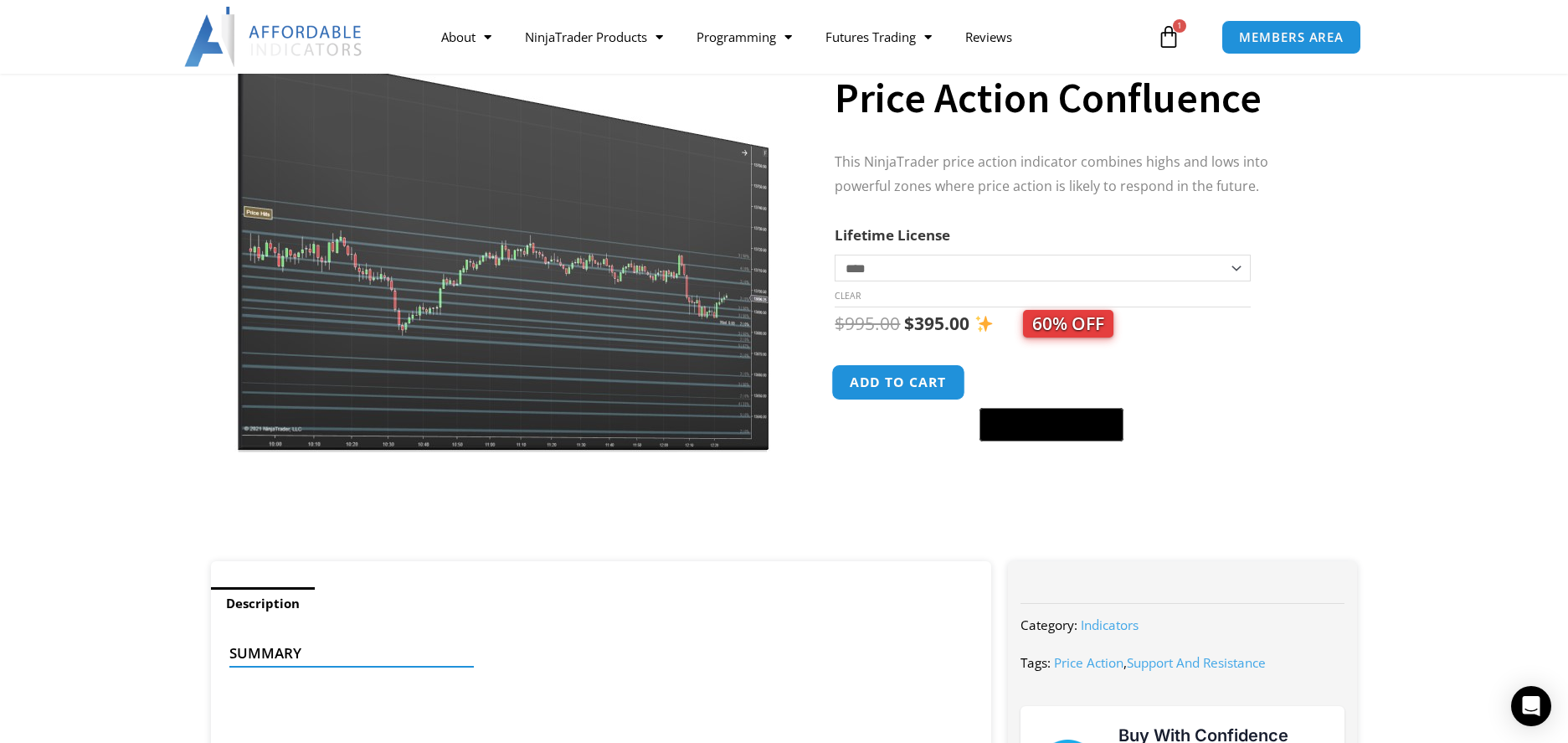
click at [912, 381] on button "Add to cart" at bounding box center [900, 382] width 134 height 36
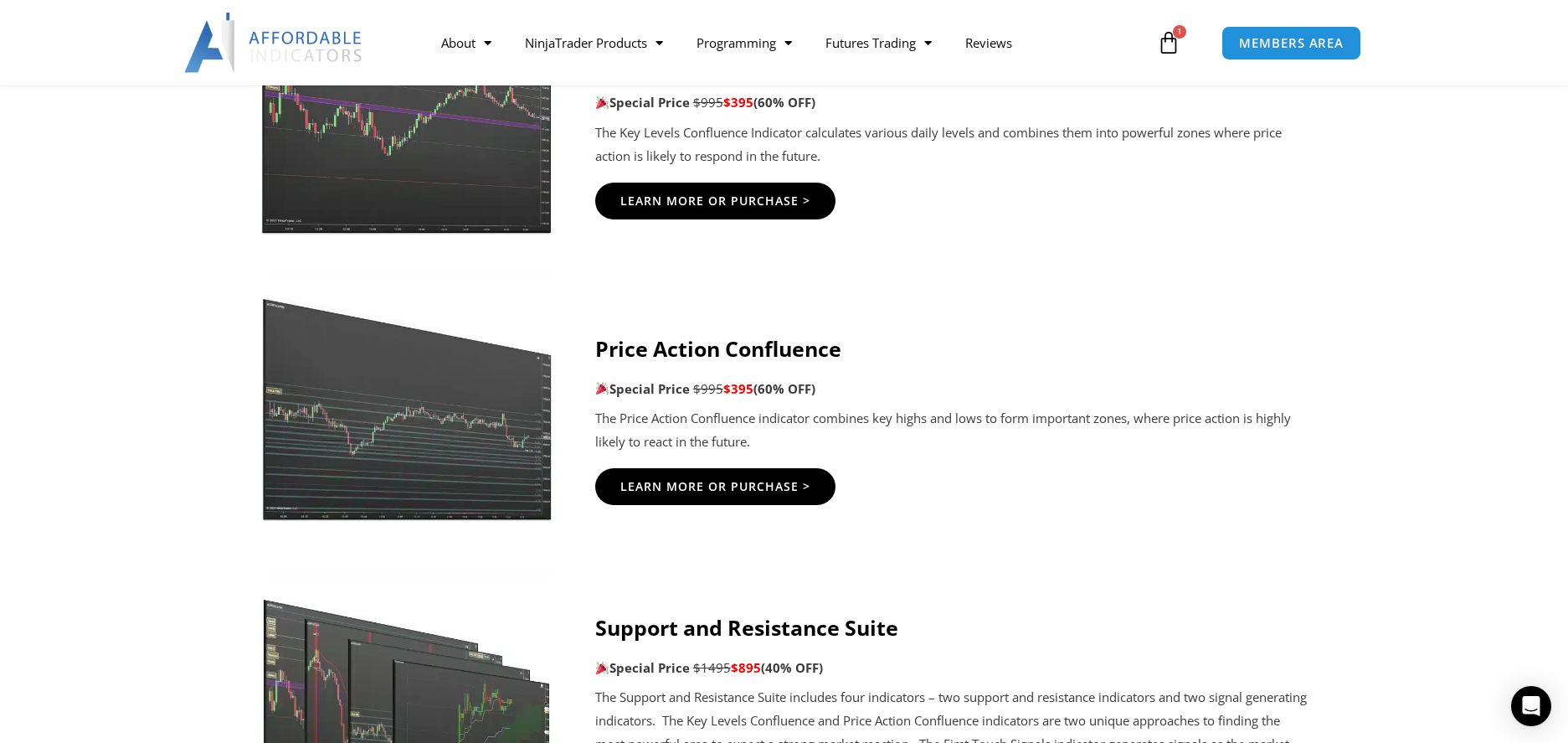
scroll to position [2345, 0]
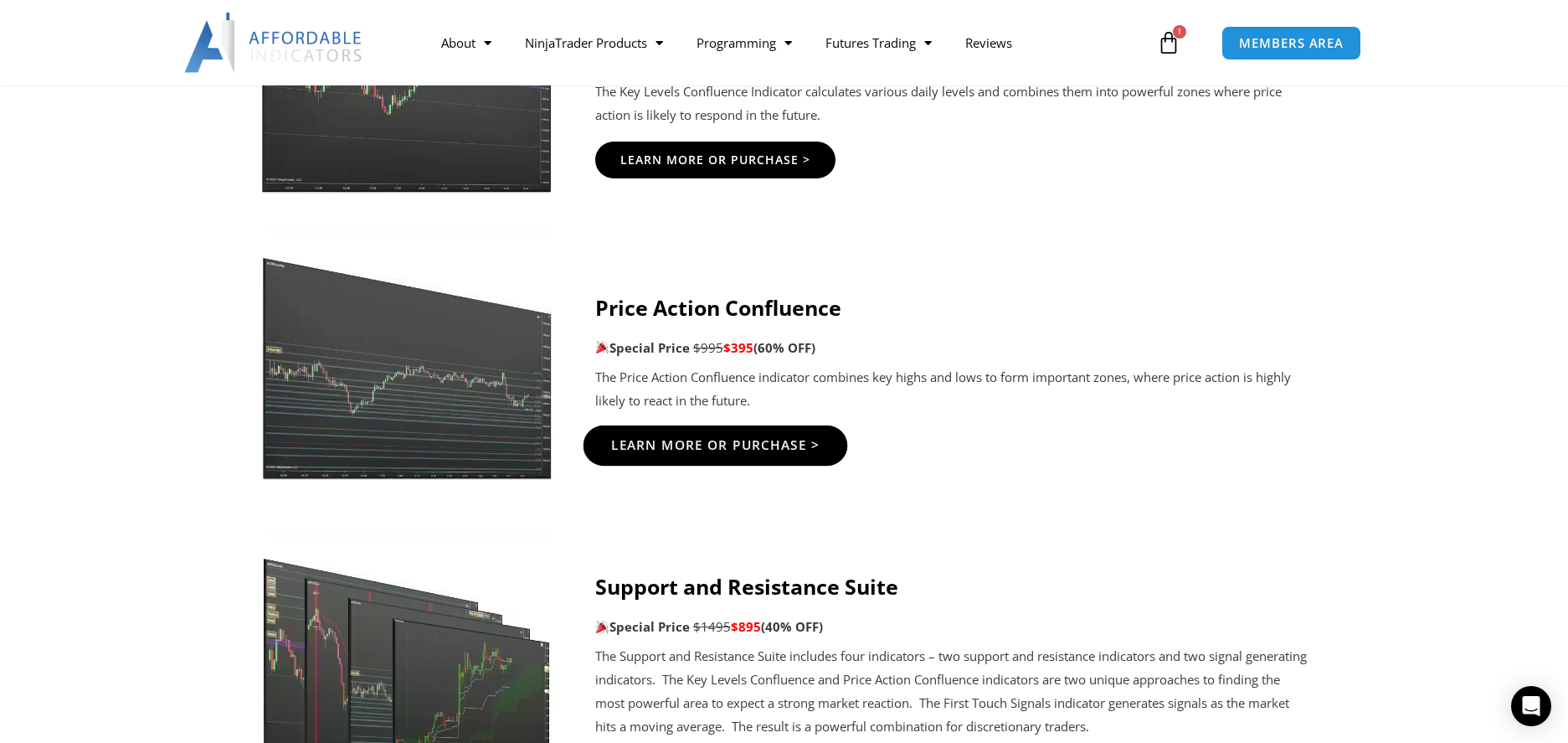
click at [754, 450] on span "Learn More Or Purchase >" at bounding box center [714, 445] width 209 height 13
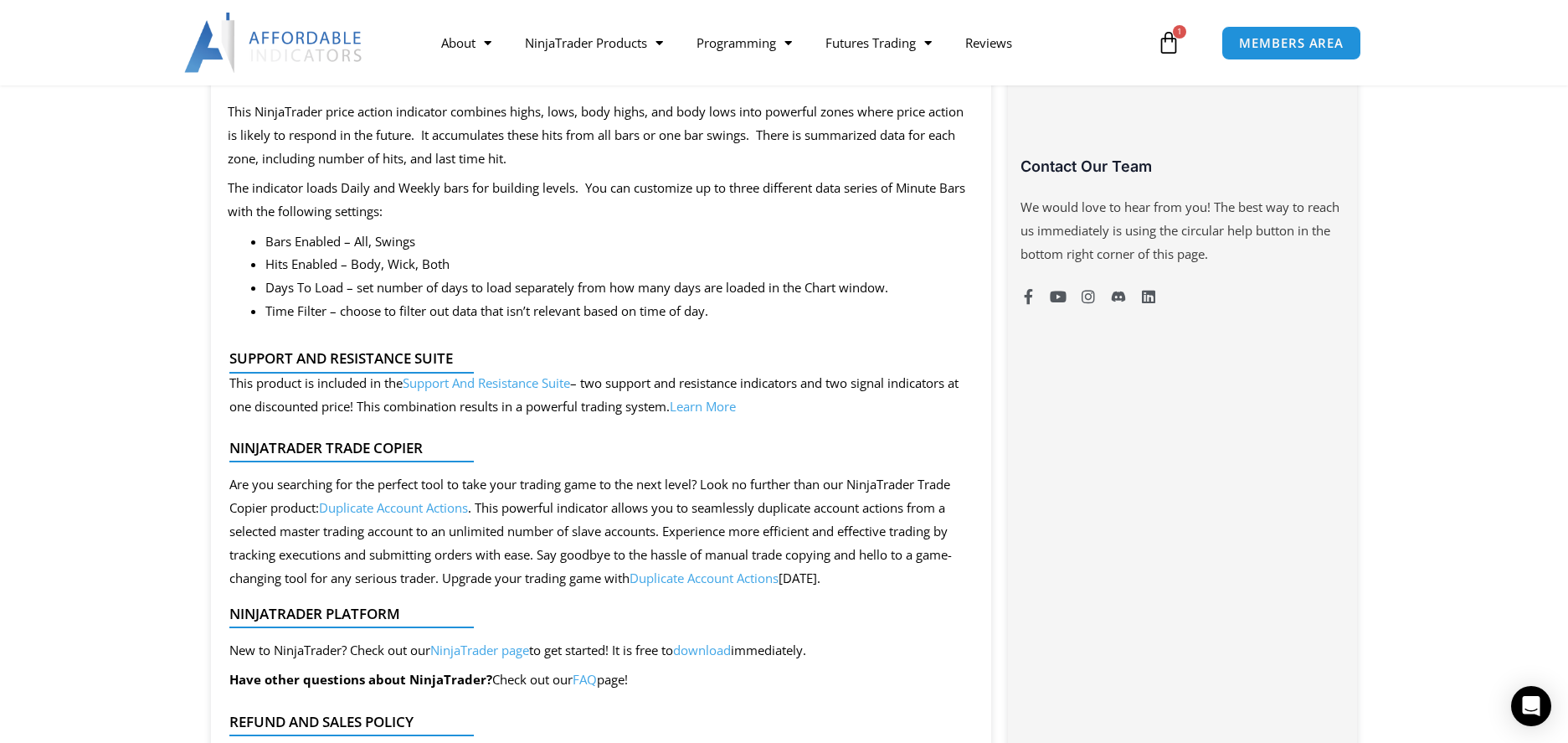
scroll to position [1256, 0]
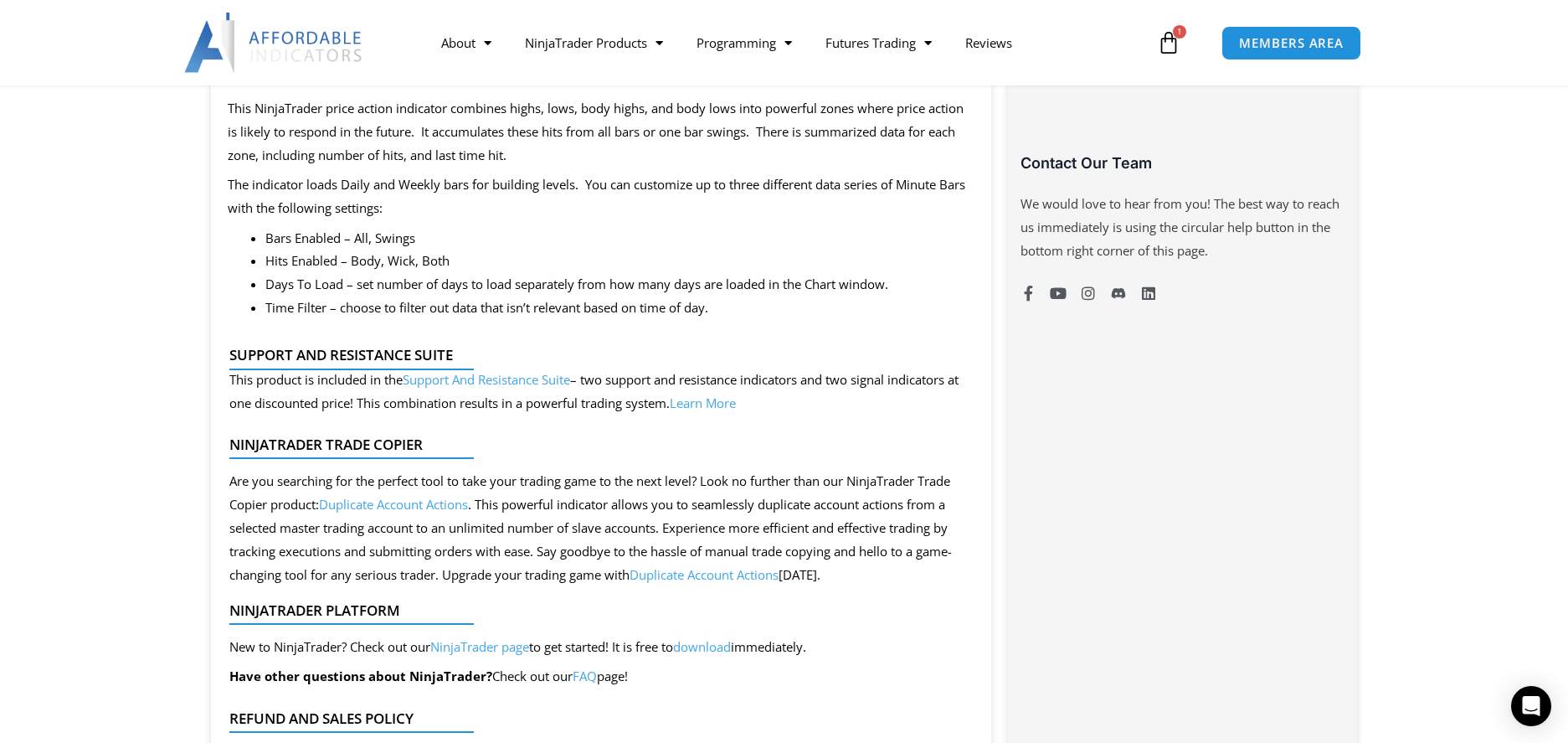
click at [736, 400] on link "Learn More" at bounding box center [703, 402] width 66 height 17
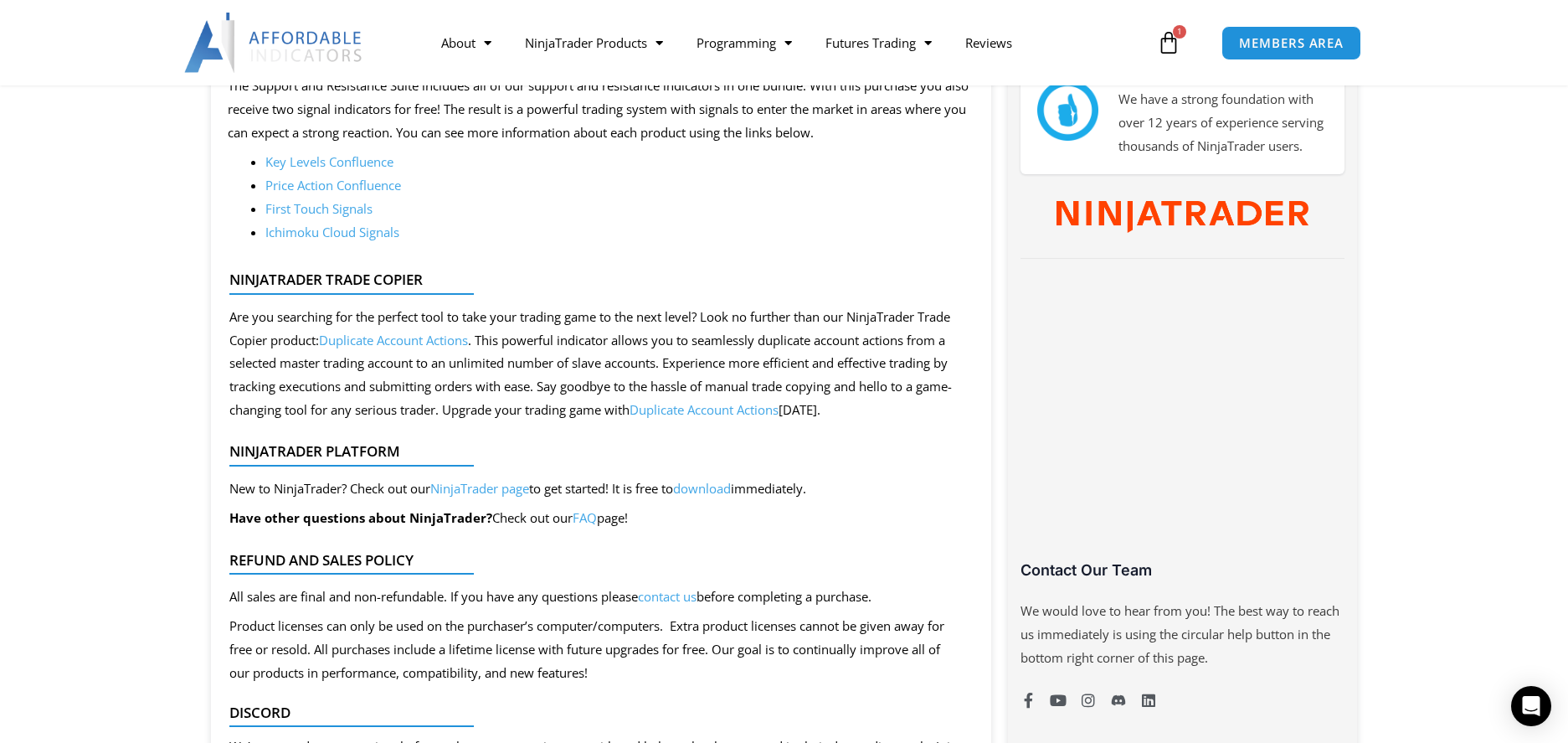
scroll to position [837, 0]
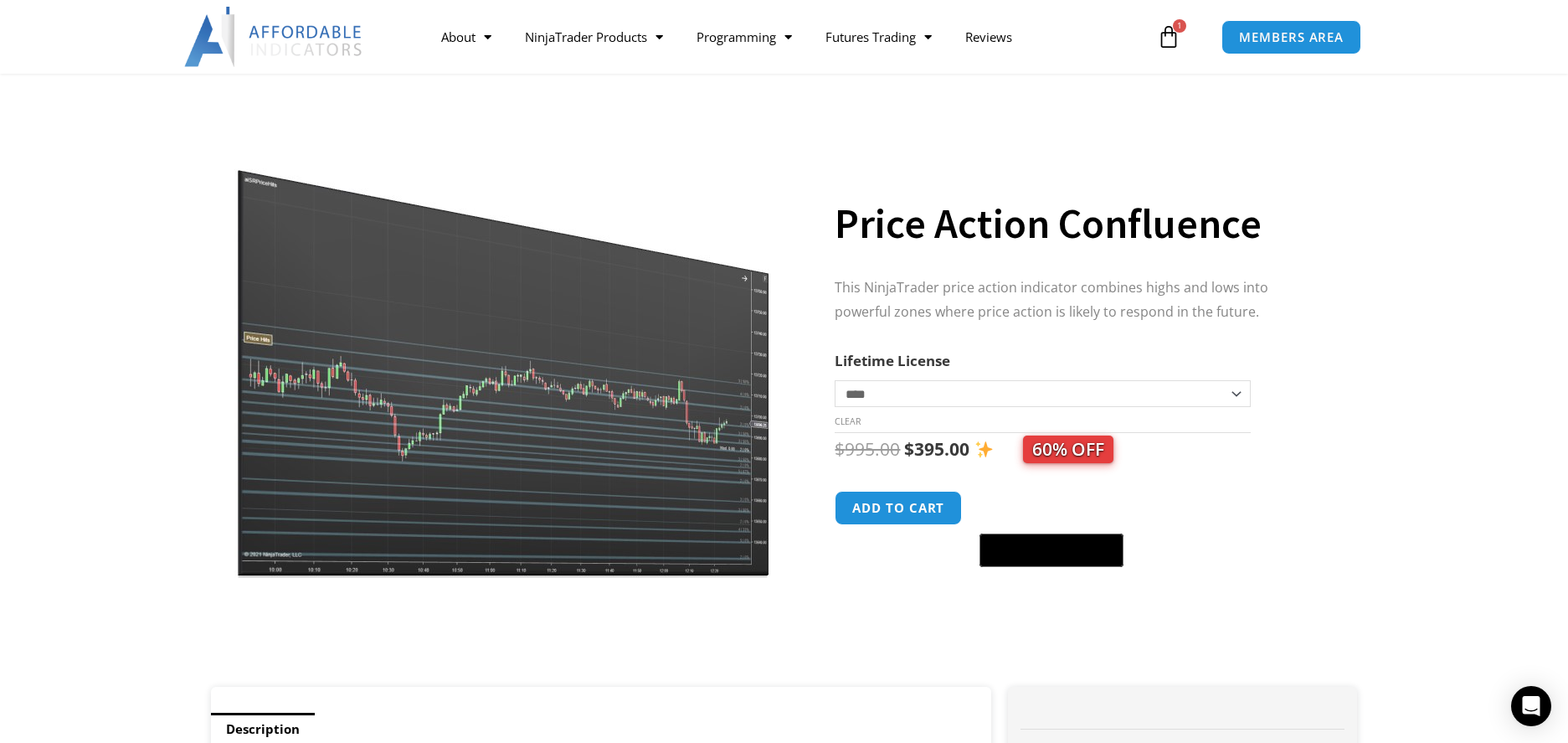
scroll to position [252, 0]
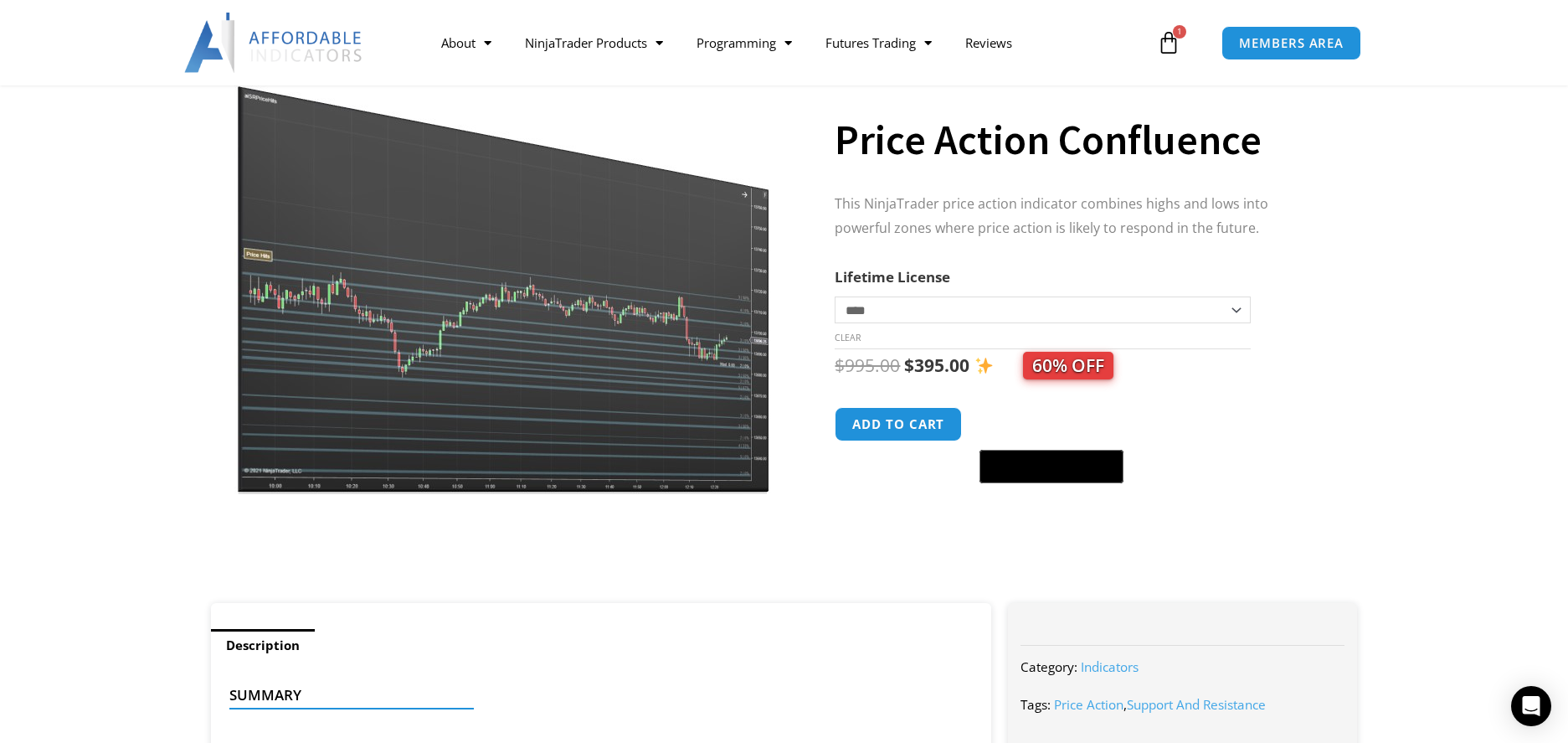
click at [1172, 43] on icon at bounding box center [1169, 43] width 23 height 23
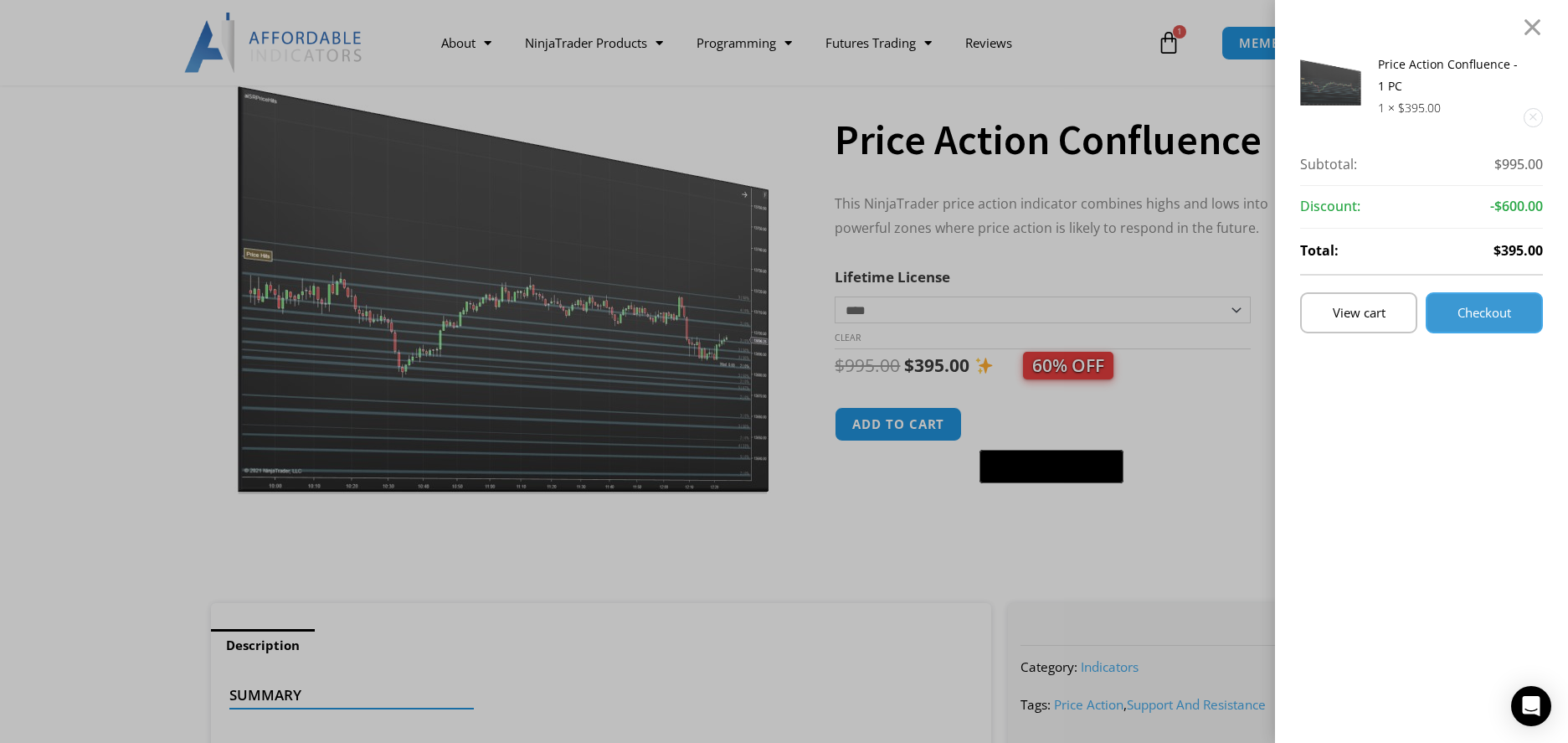
click at [1471, 312] on span "Checkout" at bounding box center [1484, 312] width 53 height 13
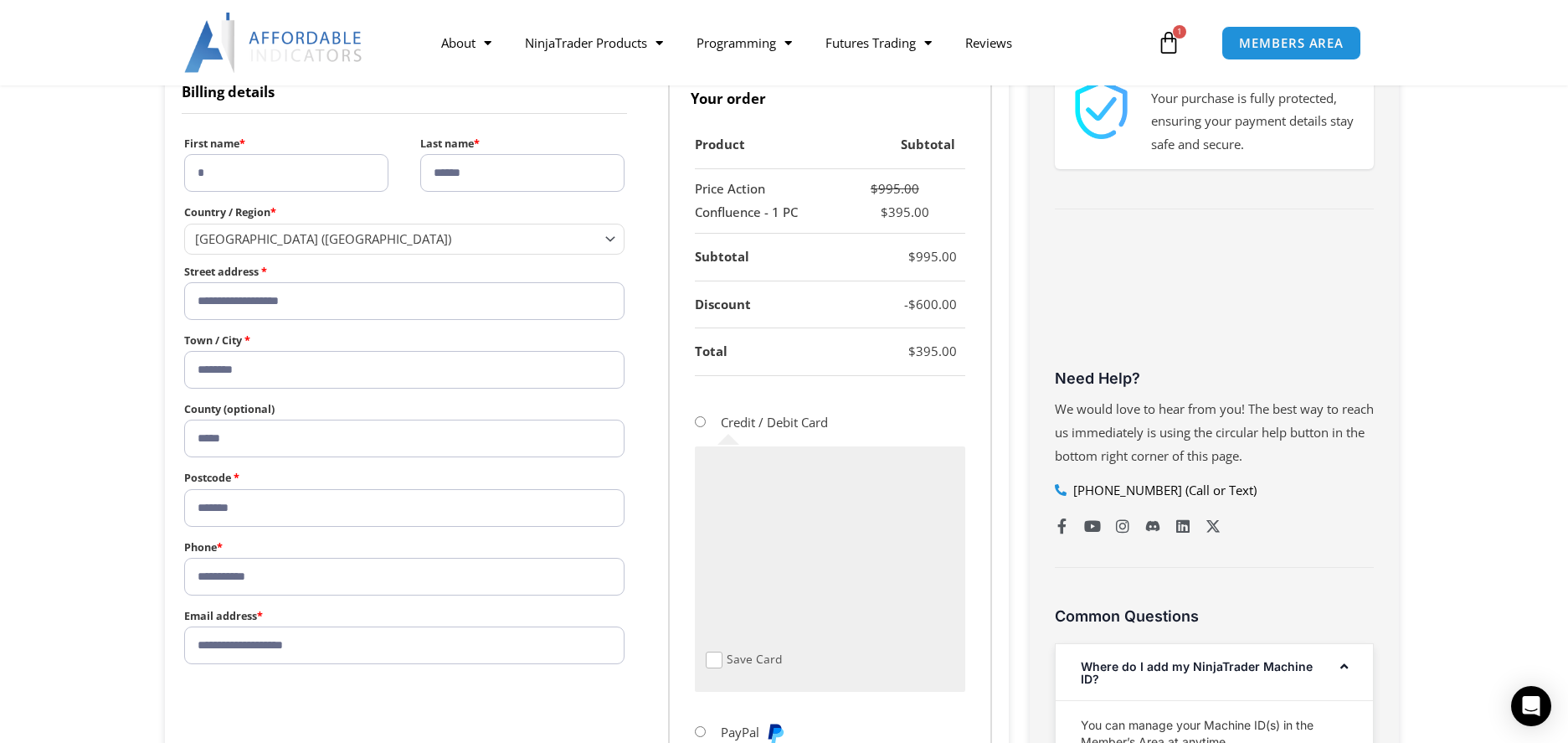
scroll to position [502, 0]
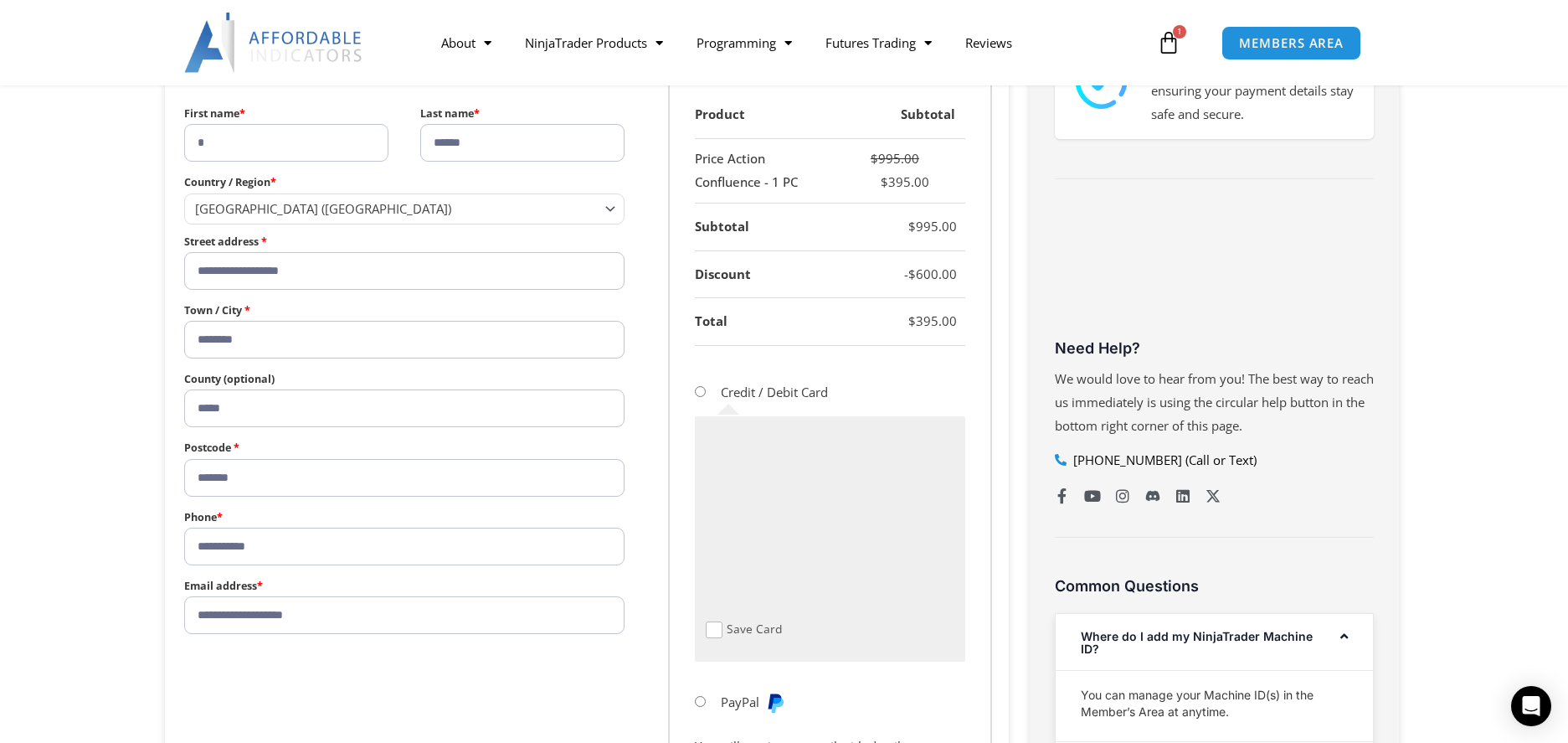
click at [809, 625] on div "Save Card" at bounding box center [830, 629] width 248 height 17
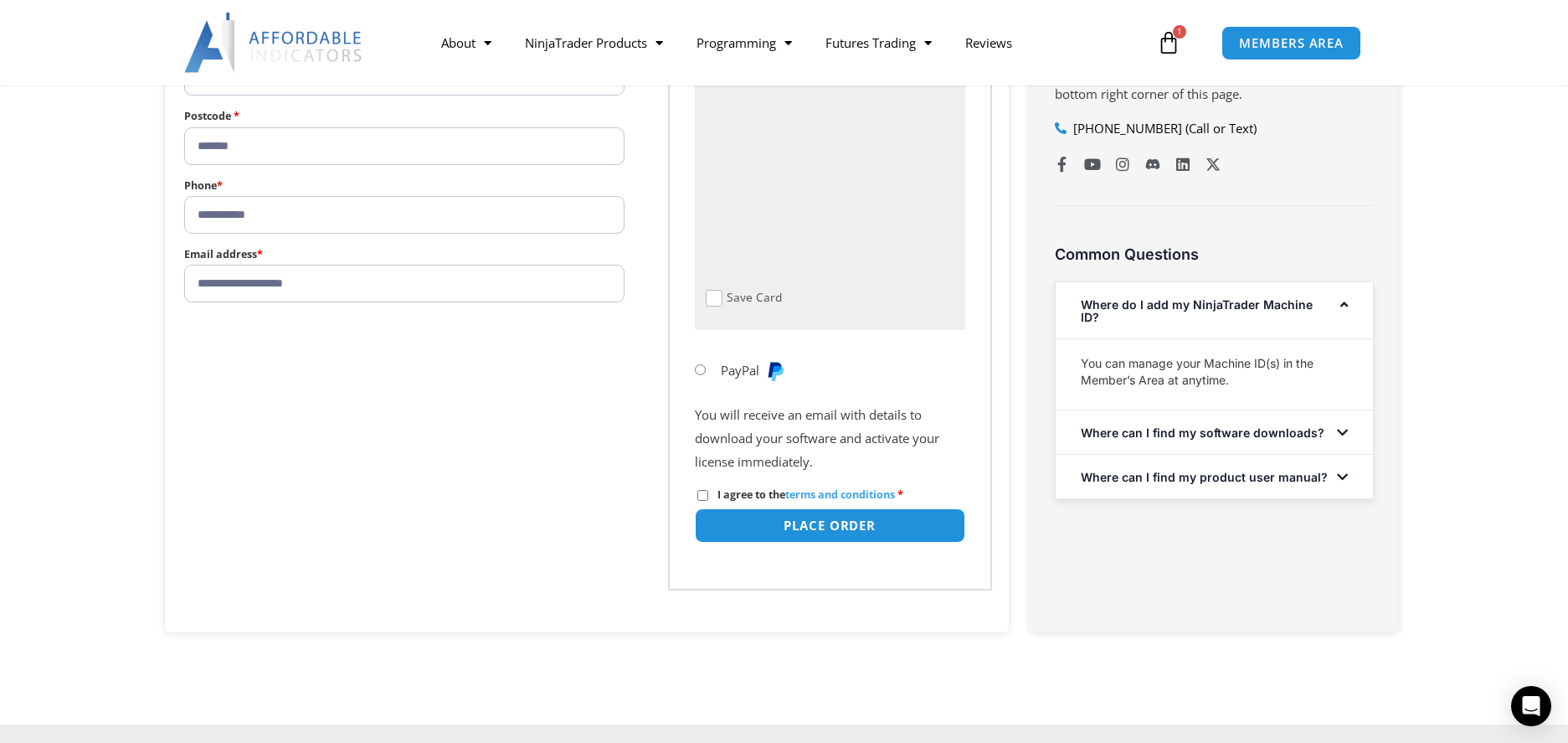
scroll to position [837, 0]
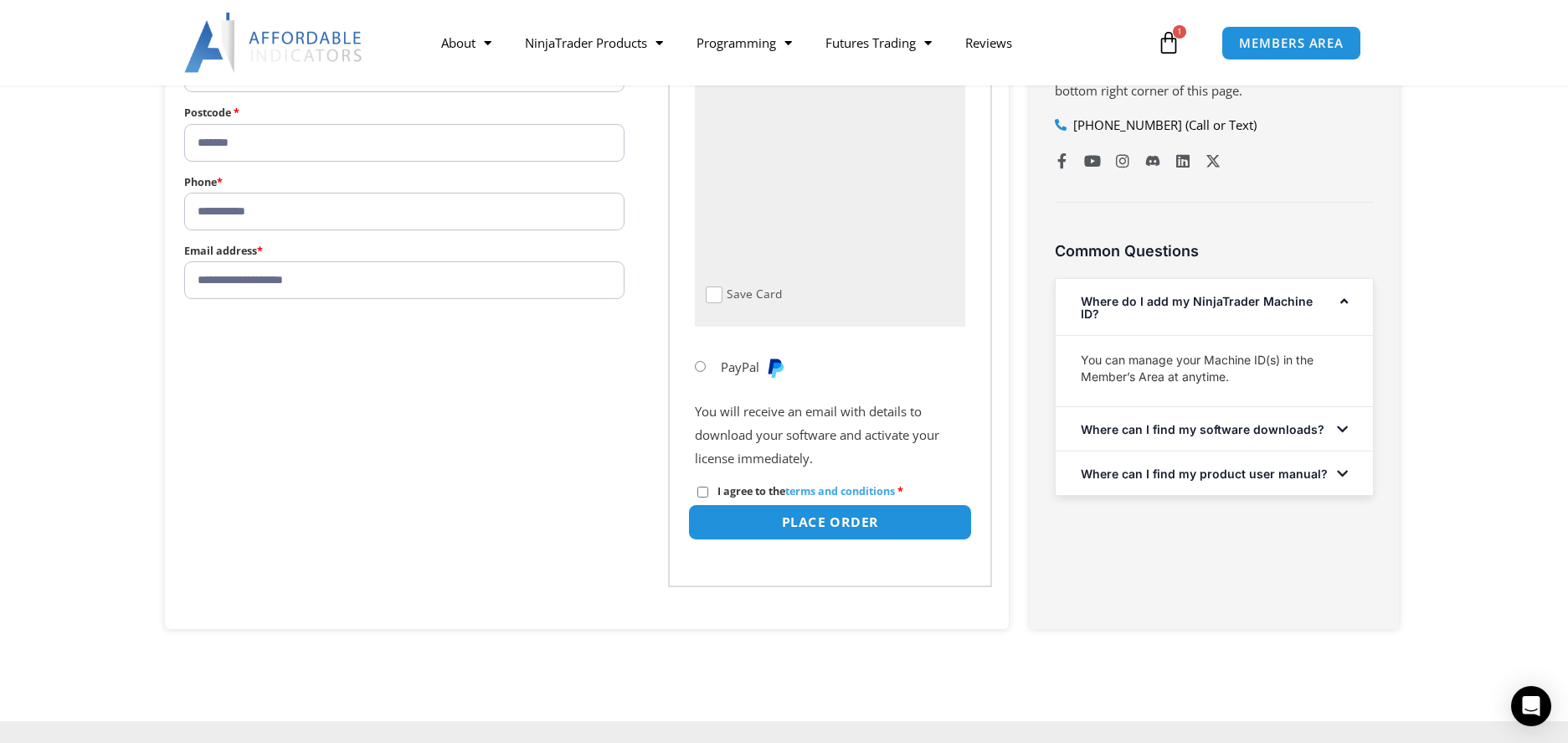
click at [807, 524] on button "Place order" at bounding box center [830, 522] width 284 height 36
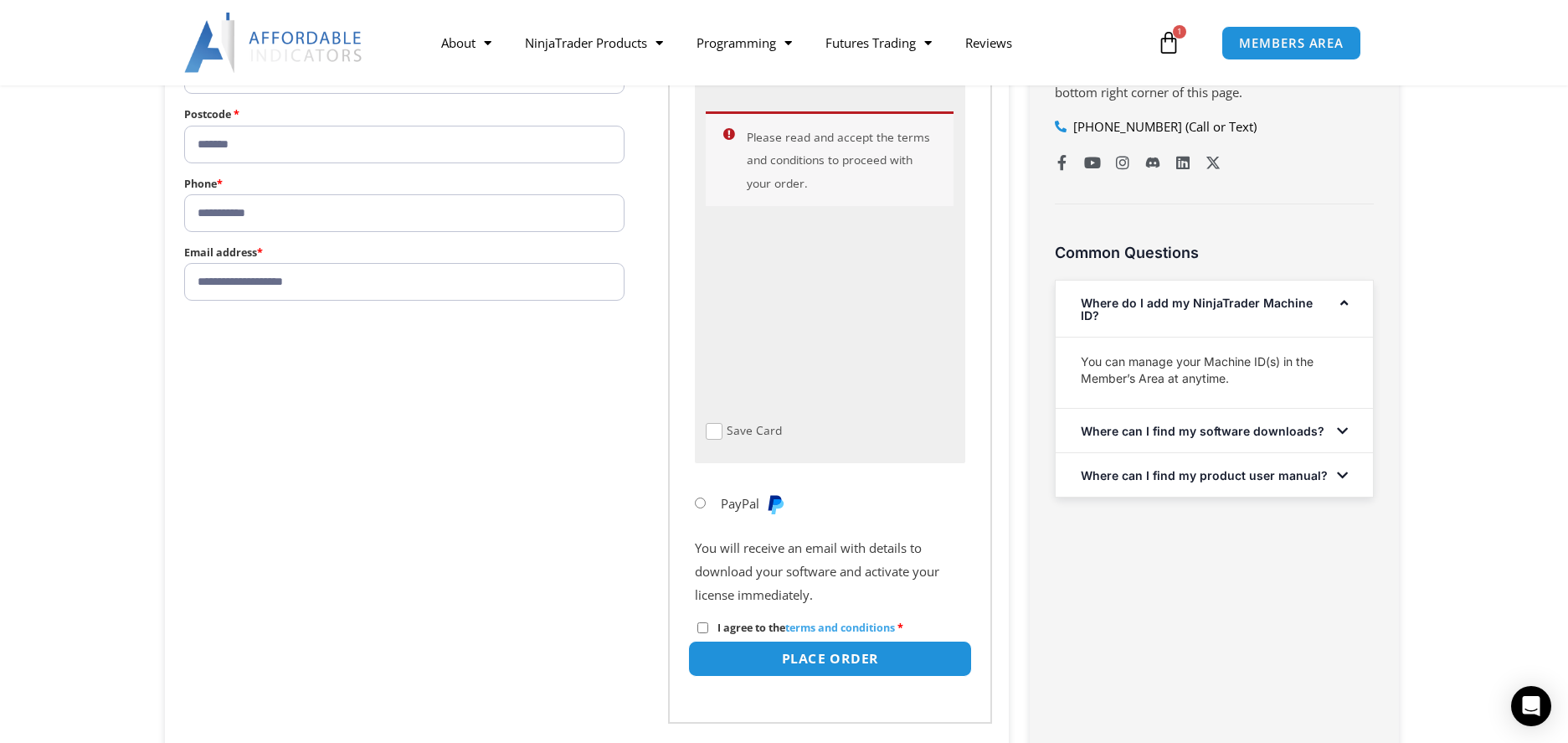
scroll to position [834, 0]
click at [773, 658] on button "Place order" at bounding box center [830, 659] width 284 height 36
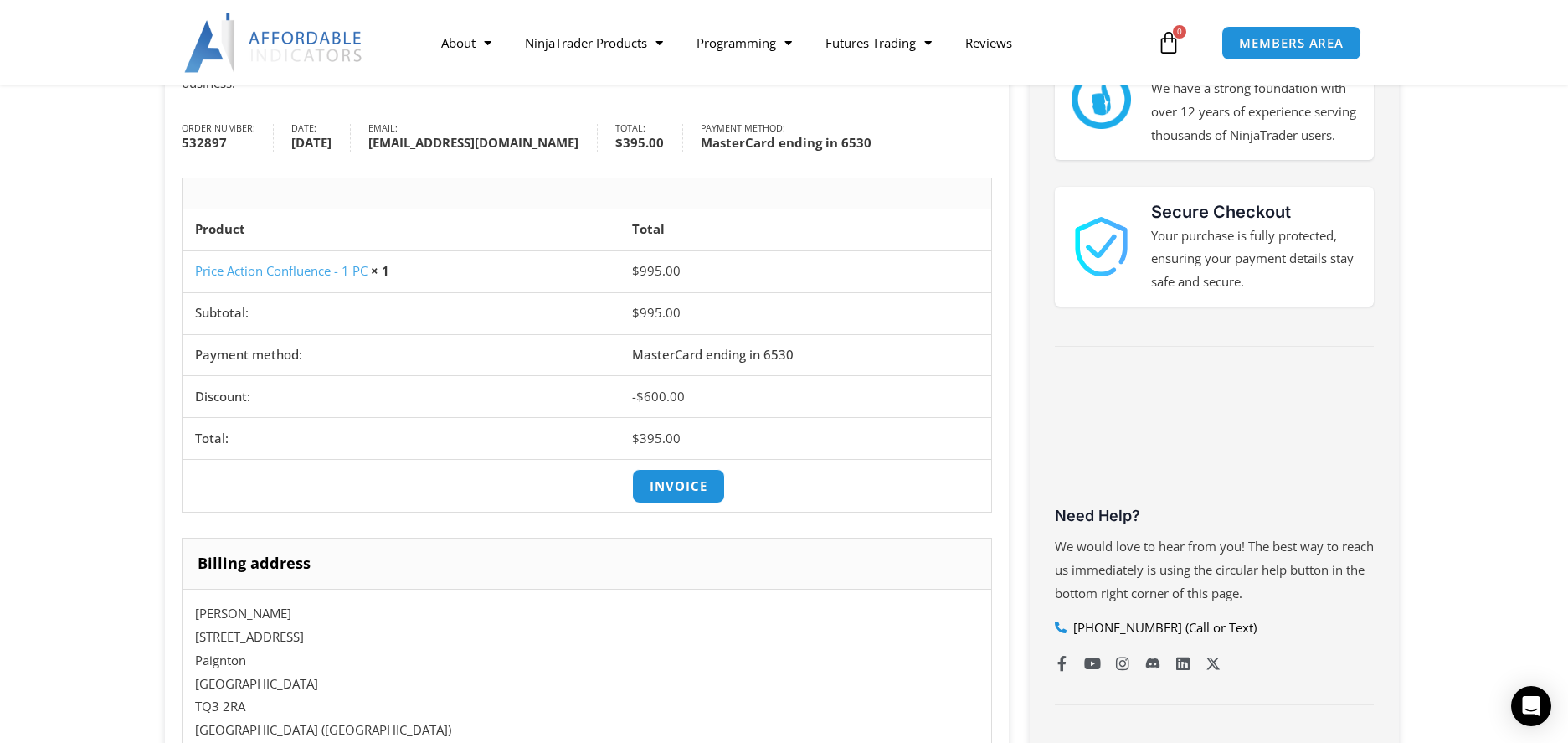
scroll to position [419, 0]
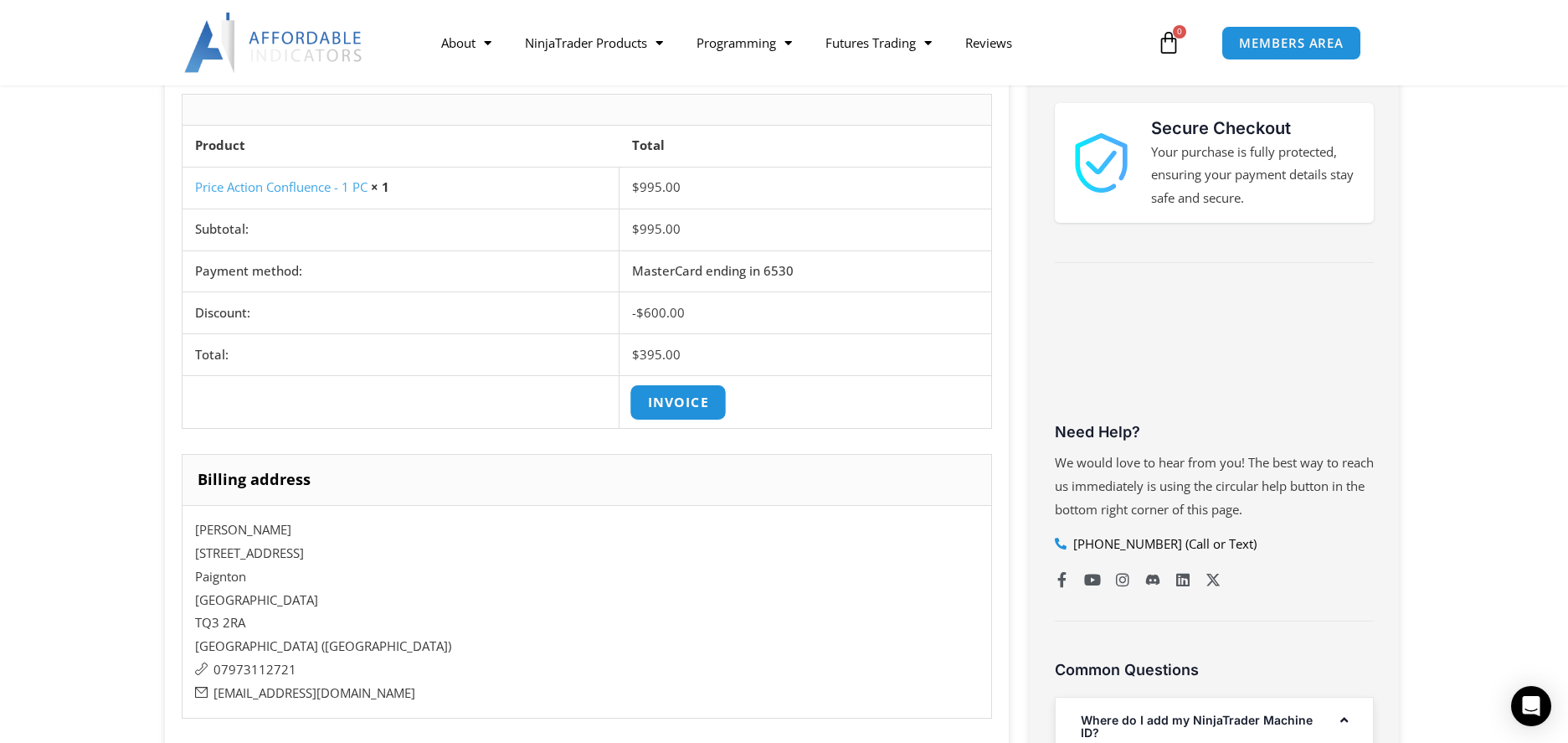
click at [674, 401] on link "Invoice" at bounding box center [679, 402] width 97 height 36
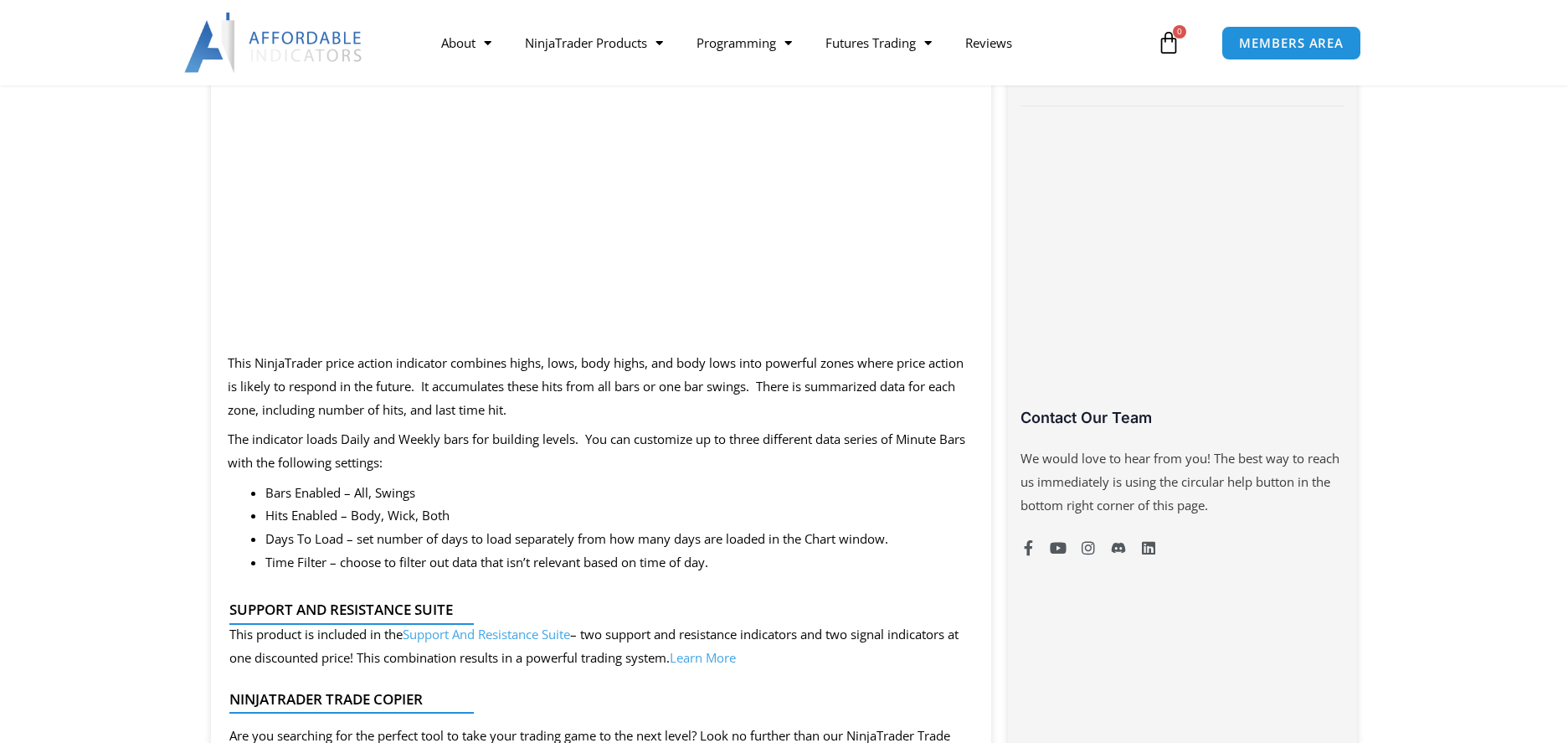
scroll to position [837, 0]
